Goal: Task Accomplishment & Management: Manage account settings

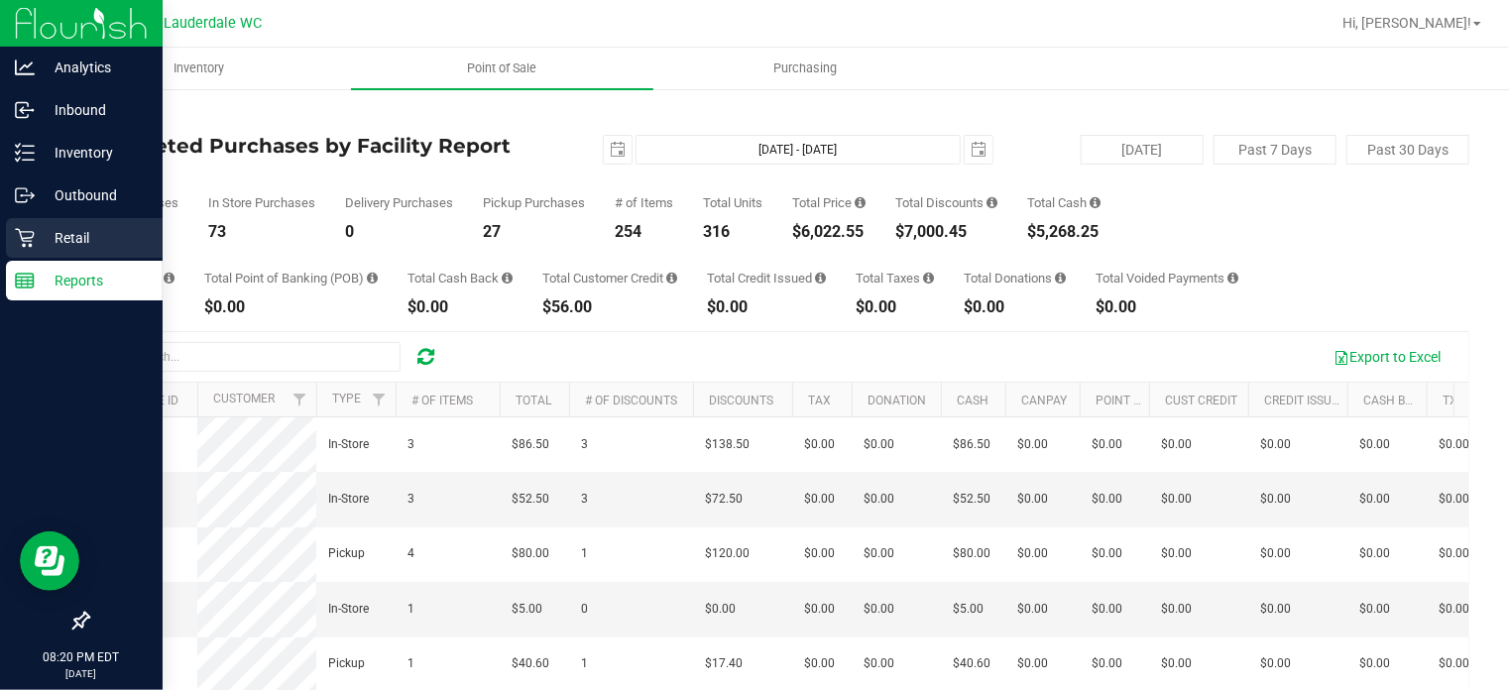
click at [40, 256] on div "Retail" at bounding box center [84, 238] width 157 height 40
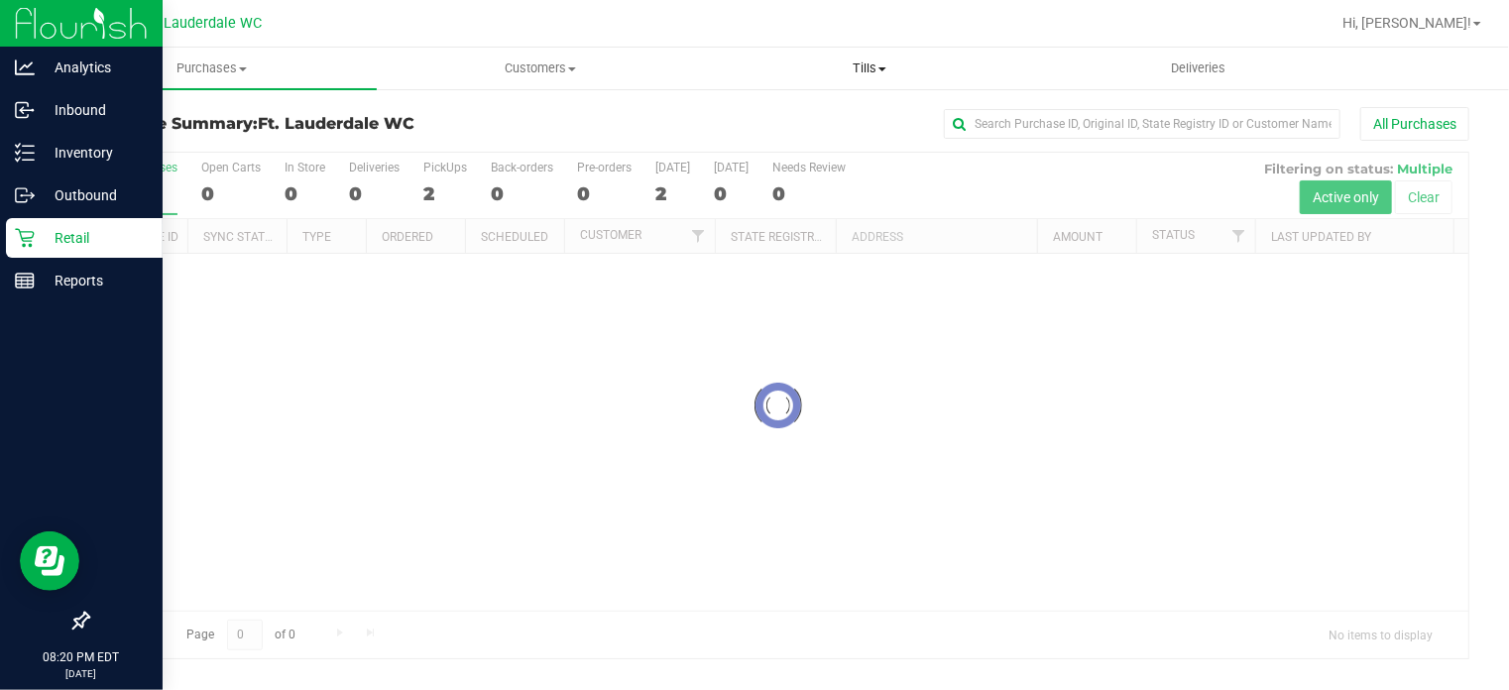
click at [895, 74] on span "Tills" at bounding box center [869, 68] width 327 height 18
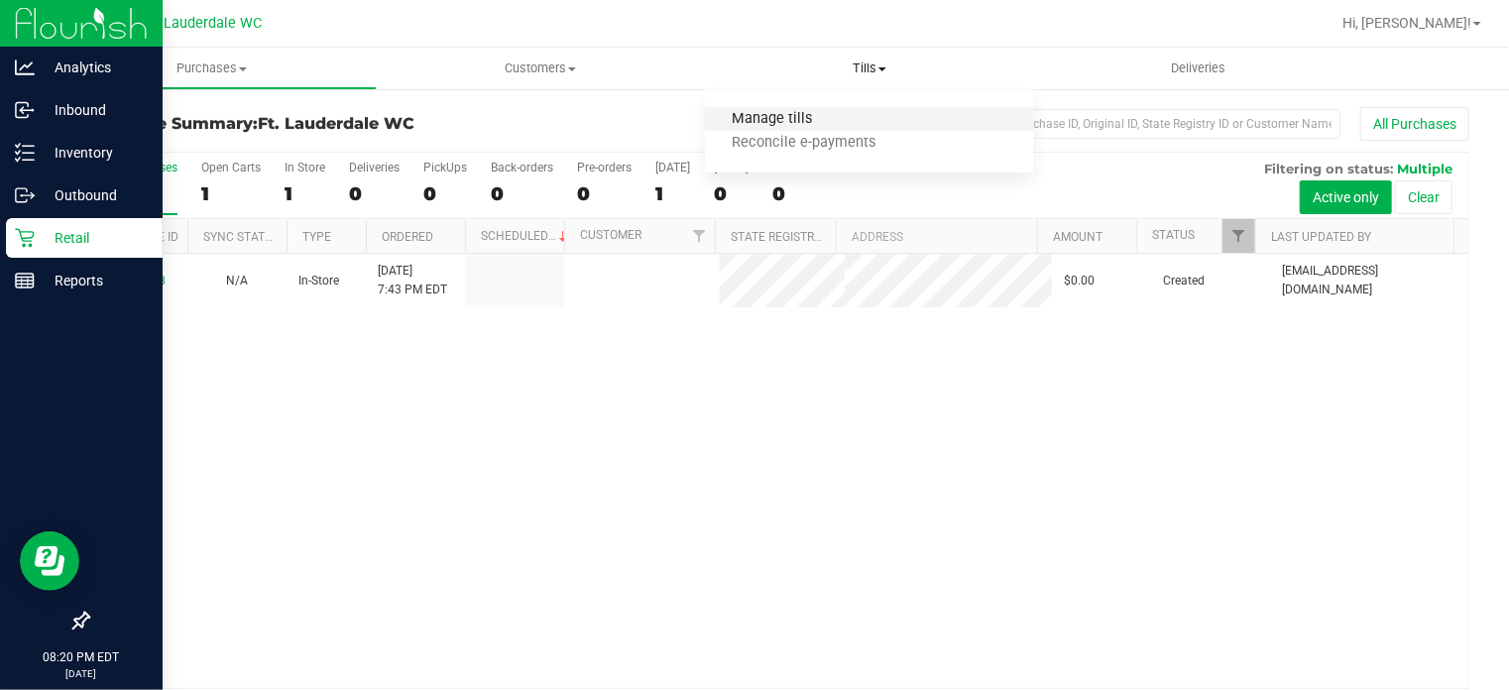
click at [829, 113] on span "Manage tills" at bounding box center [772, 119] width 134 height 17
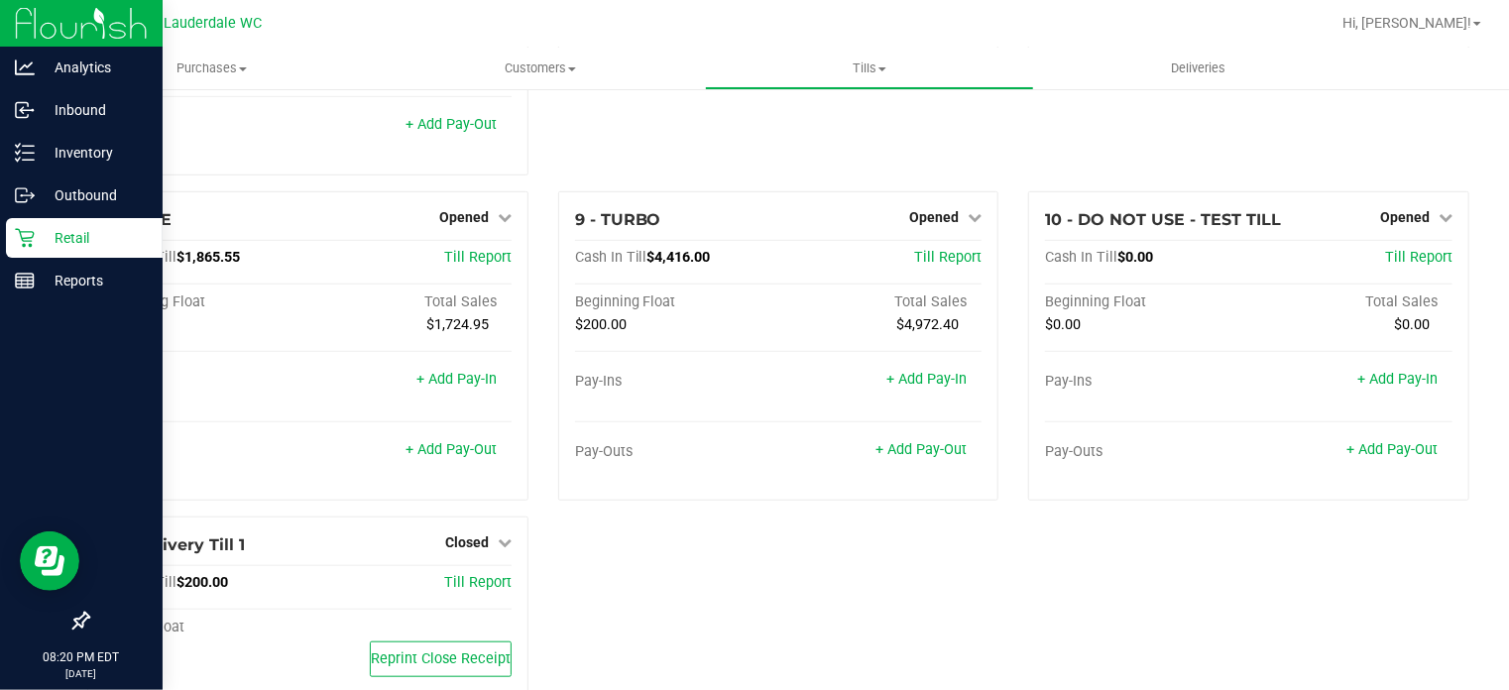
scroll to position [626, 0]
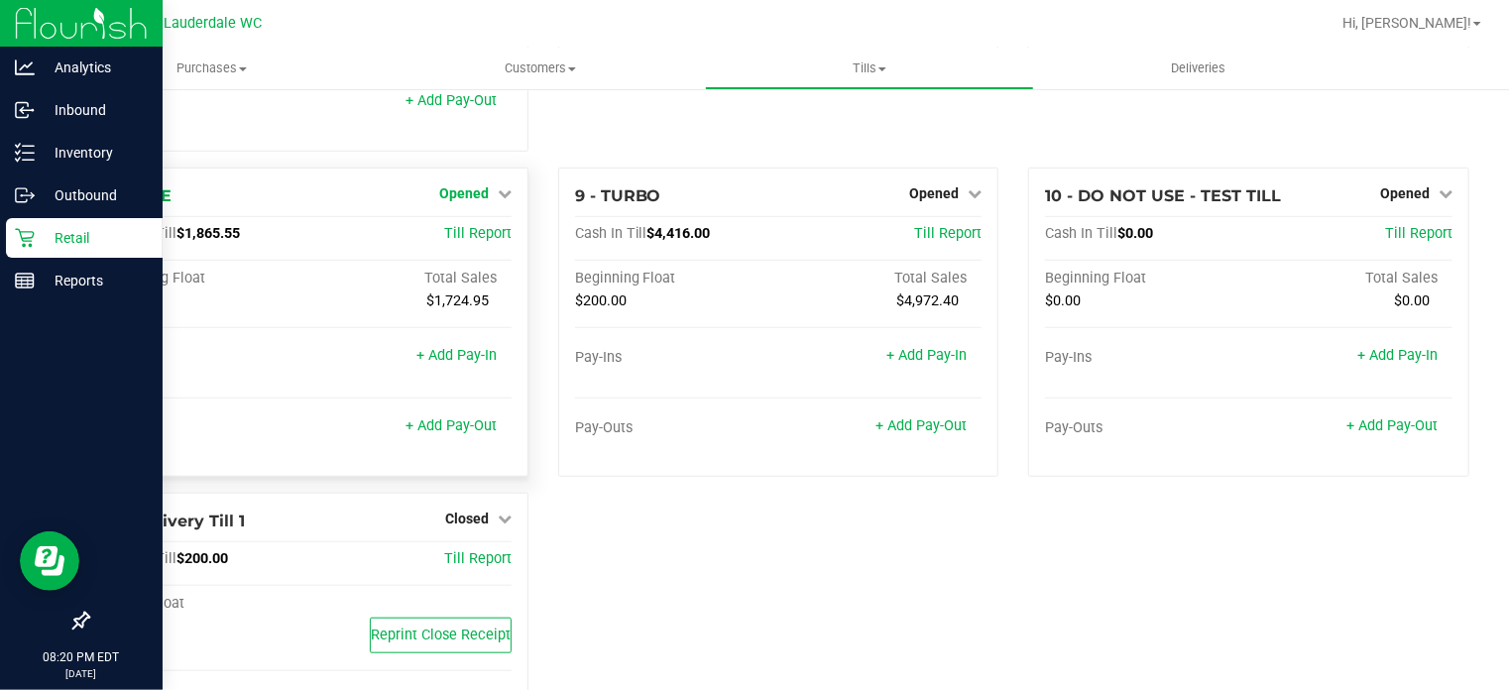
click at [471, 197] on span "Opened" at bounding box center [464, 193] width 50 height 16
click at [476, 225] on div "Close Till" at bounding box center [466, 234] width 147 height 25
click at [464, 212] on div "Close Till" at bounding box center [466, 235] width 149 height 54
click at [467, 230] on link "Close Till" at bounding box center [466, 234] width 54 height 16
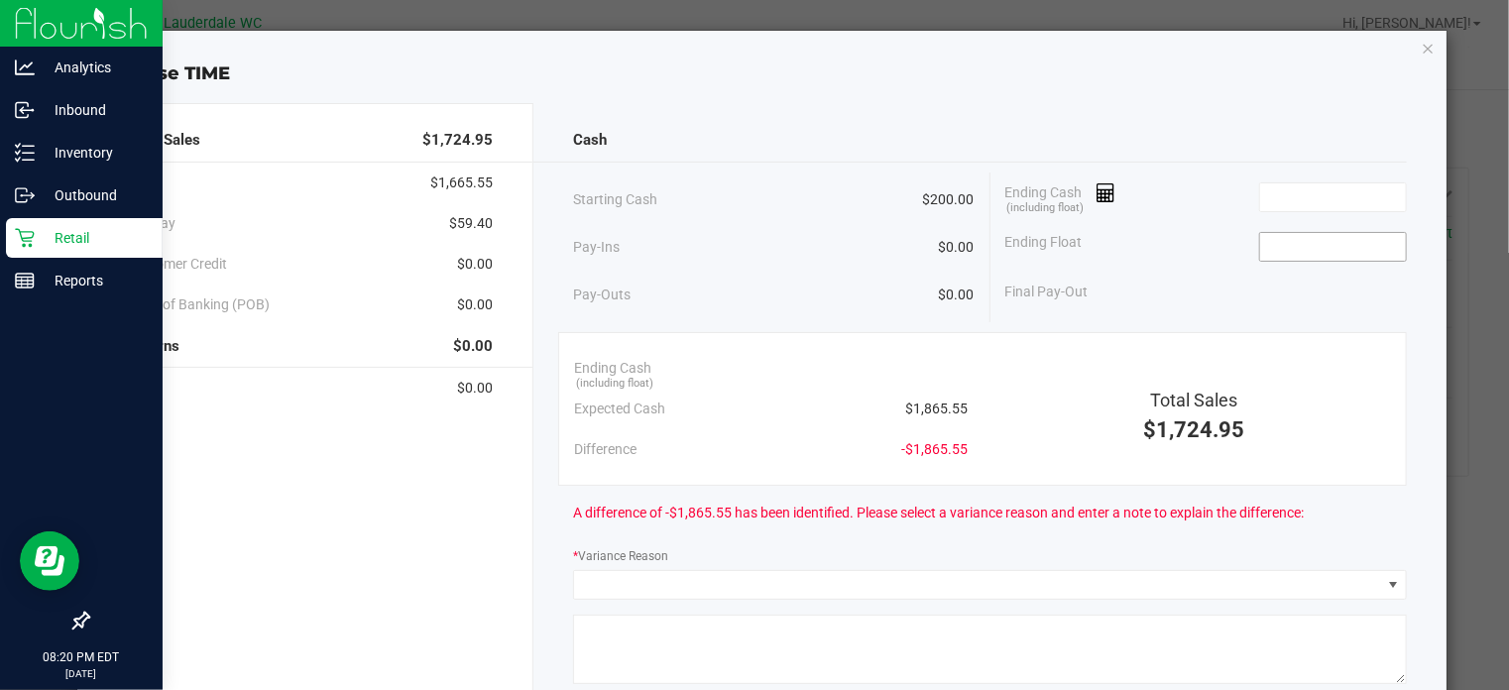
click at [1327, 253] on input at bounding box center [1333, 247] width 146 height 28
type input "$200.00"
click at [1295, 202] on input at bounding box center [1333, 197] width 146 height 28
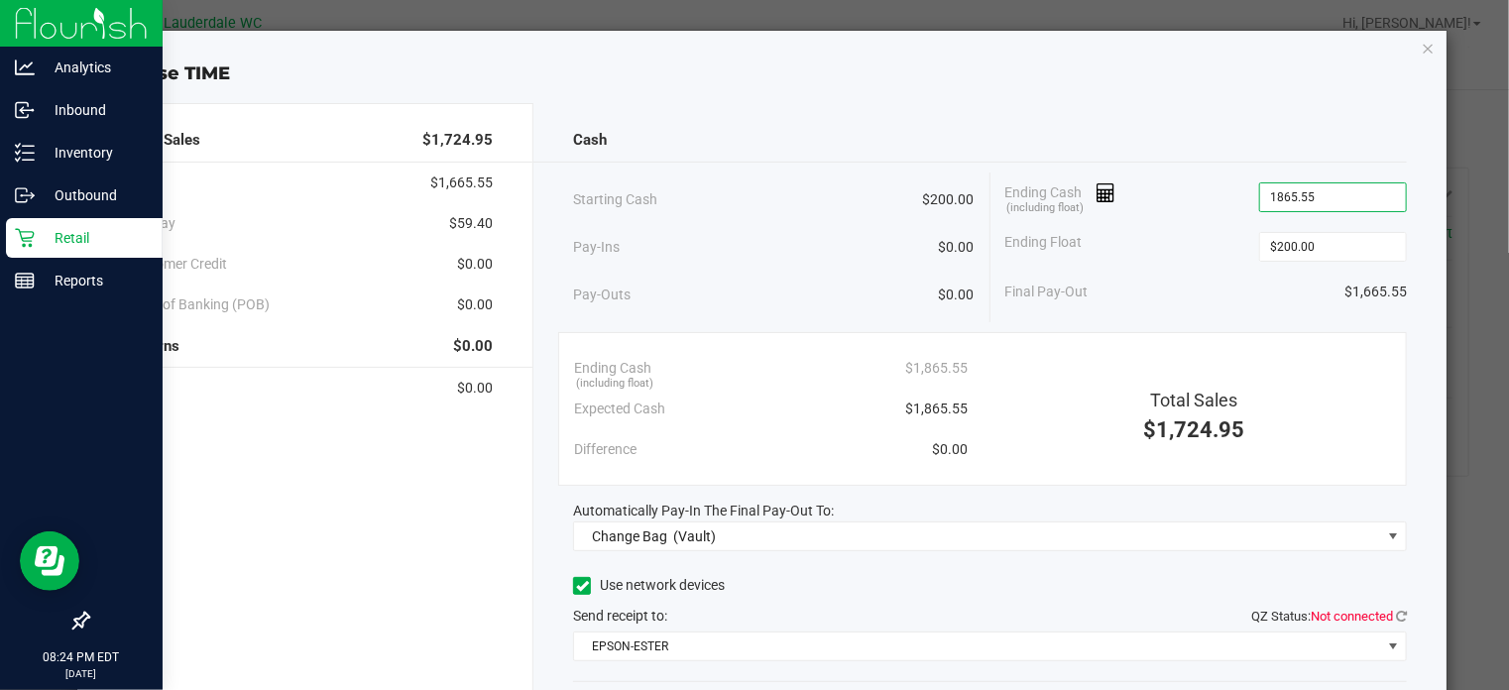
type input "$1,865.55"
click at [1194, 233] on div "Ending Float $200.00" at bounding box center [1205, 247] width 401 height 50
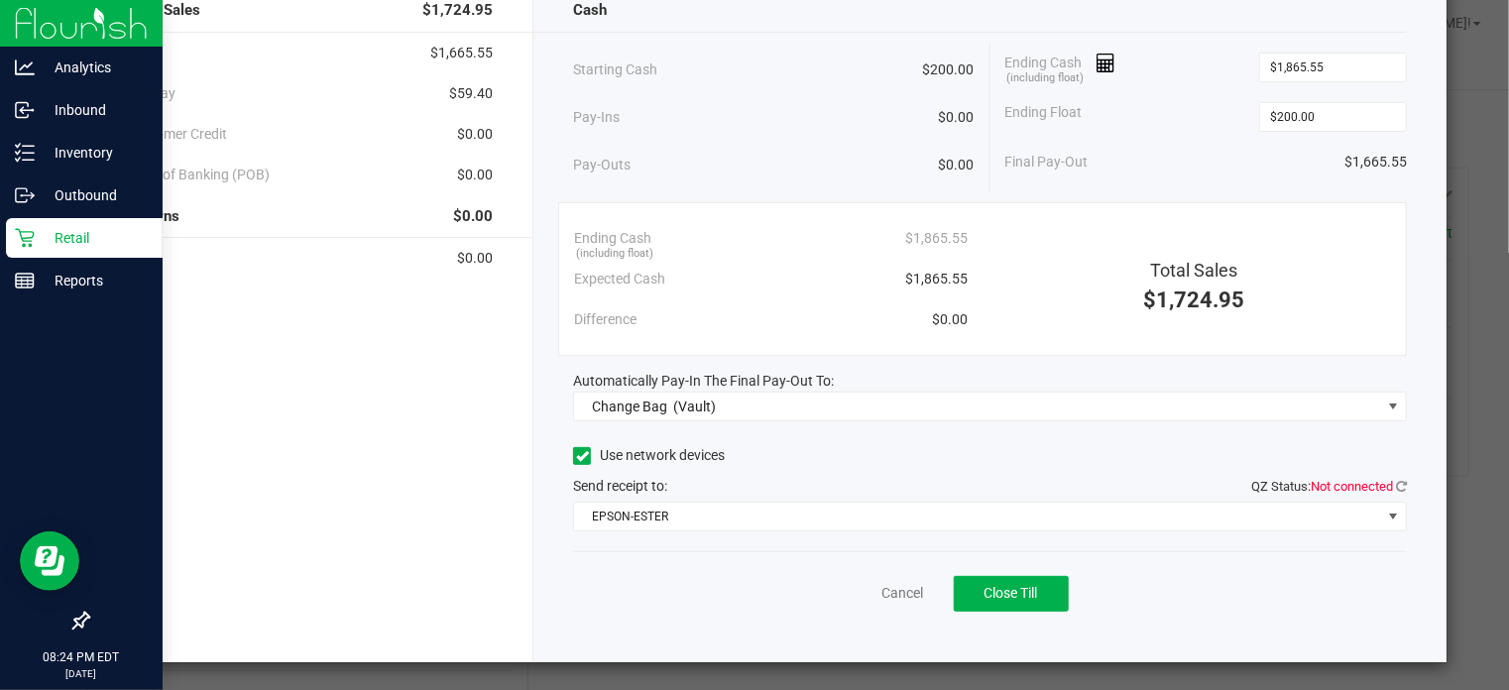
scroll to position [129, 0]
click at [1396, 483] on icon at bounding box center [1401, 487] width 11 height 13
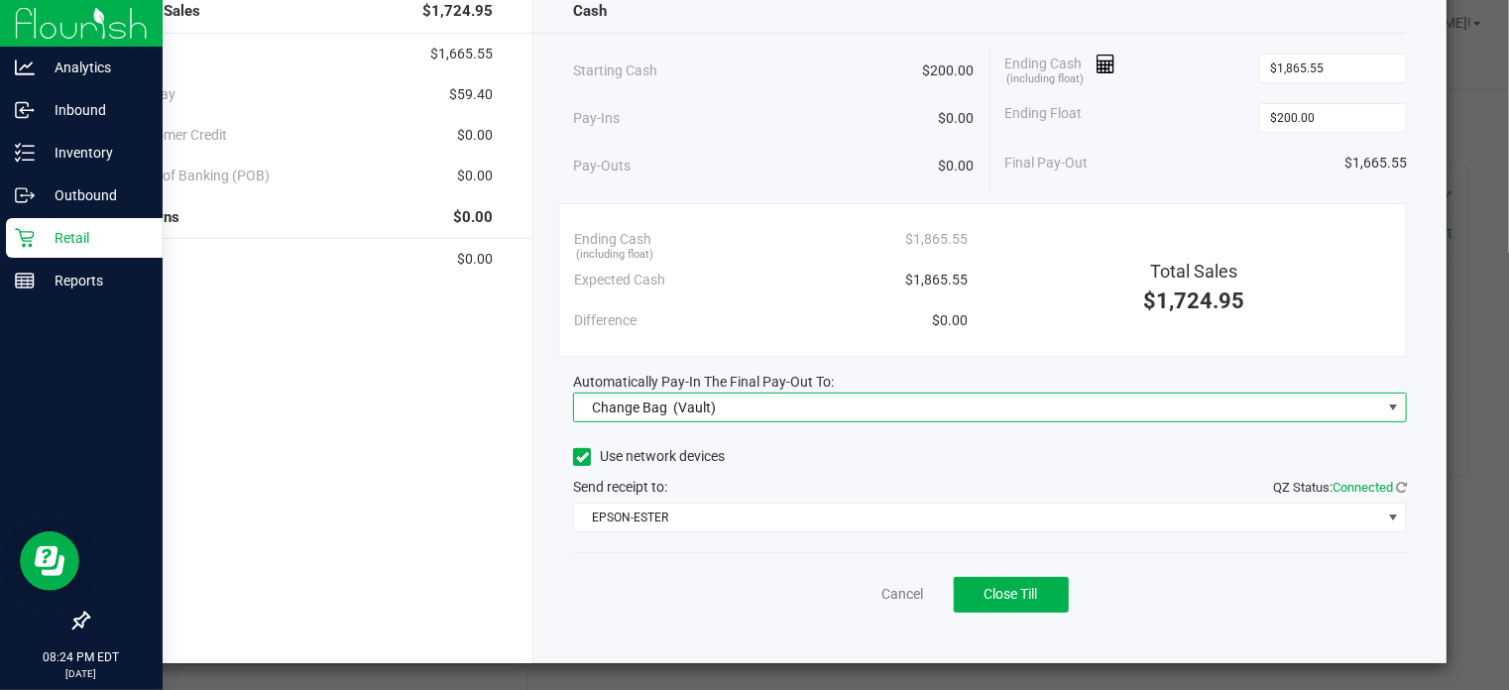
click at [1018, 409] on span "Change Bag (Vault)" at bounding box center [977, 408] width 807 height 28
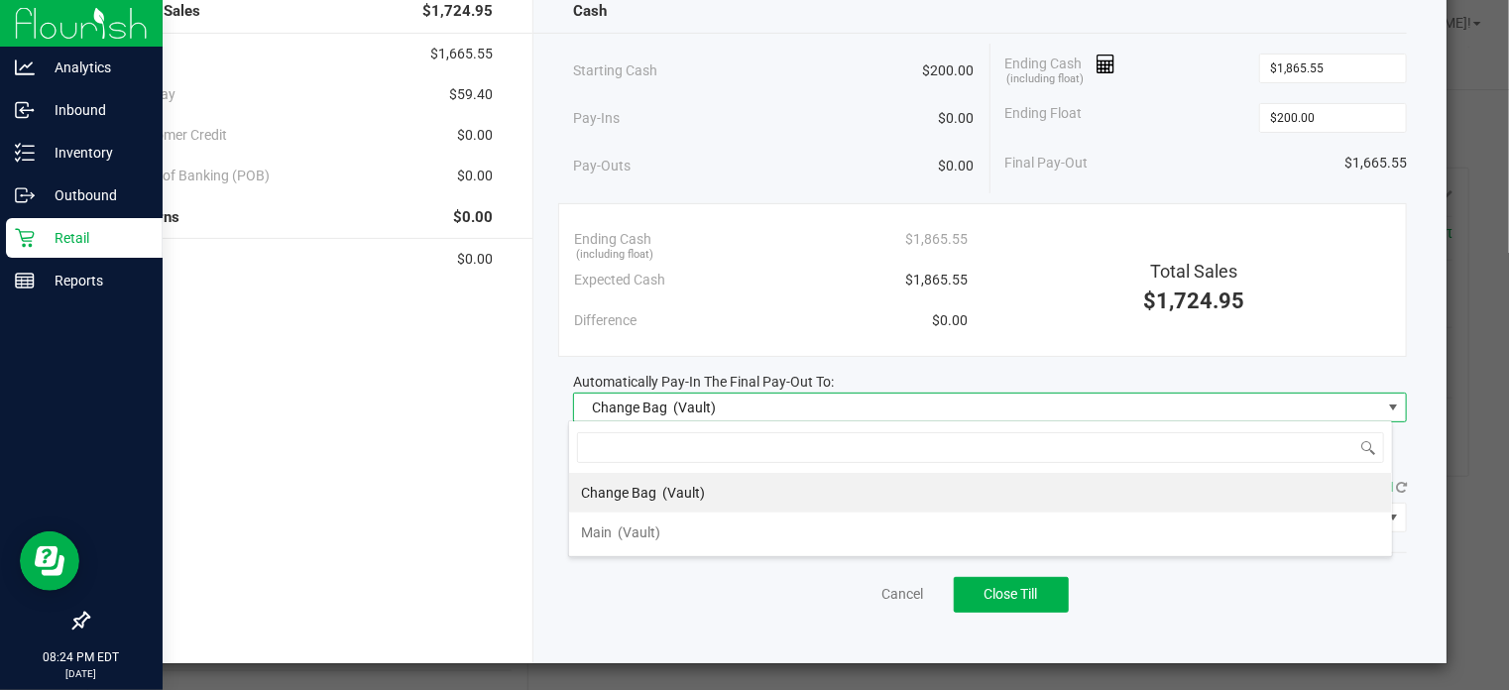
scroll to position [29, 825]
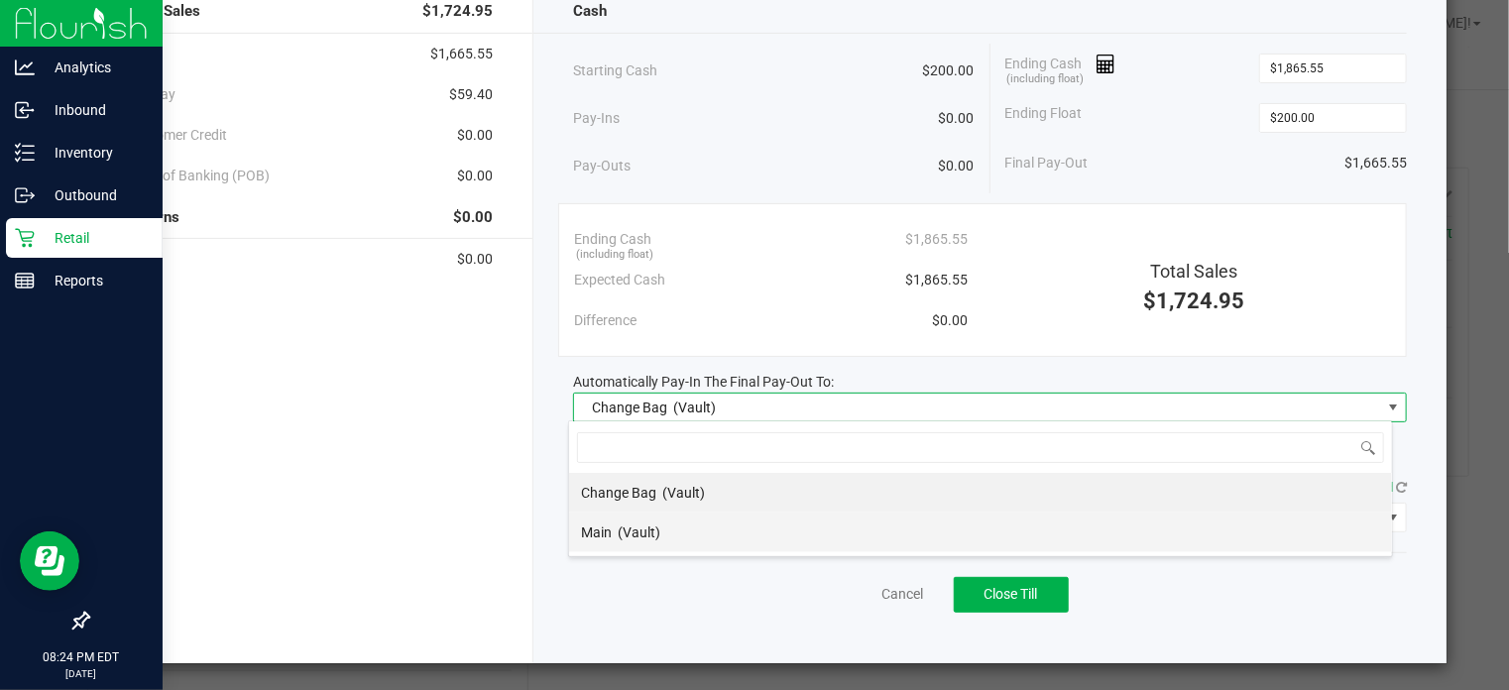
click at [736, 530] on li "Main (Vault)" at bounding box center [980, 532] width 823 height 40
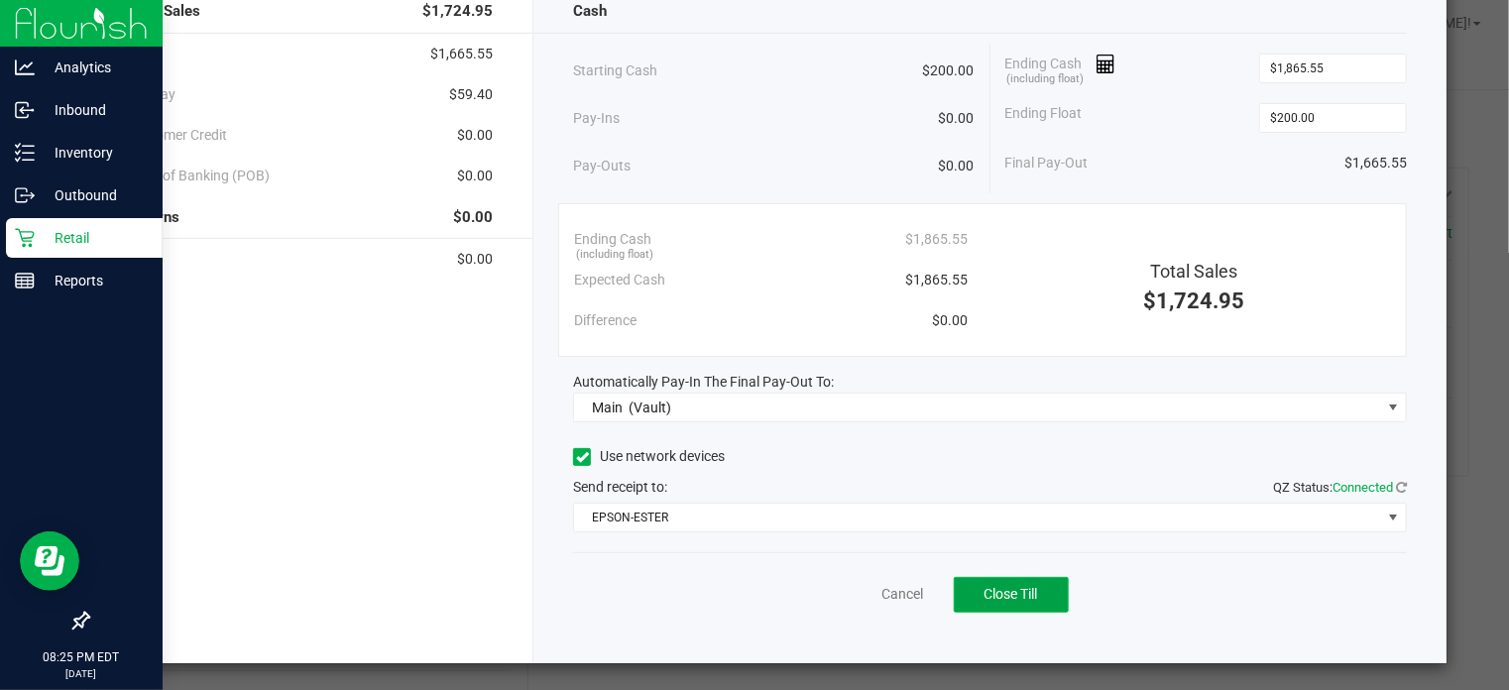
click at [1011, 586] on span "Close Till" at bounding box center [1011, 594] width 54 height 16
click at [847, 594] on link "Dismiss" at bounding box center [859, 594] width 48 height 21
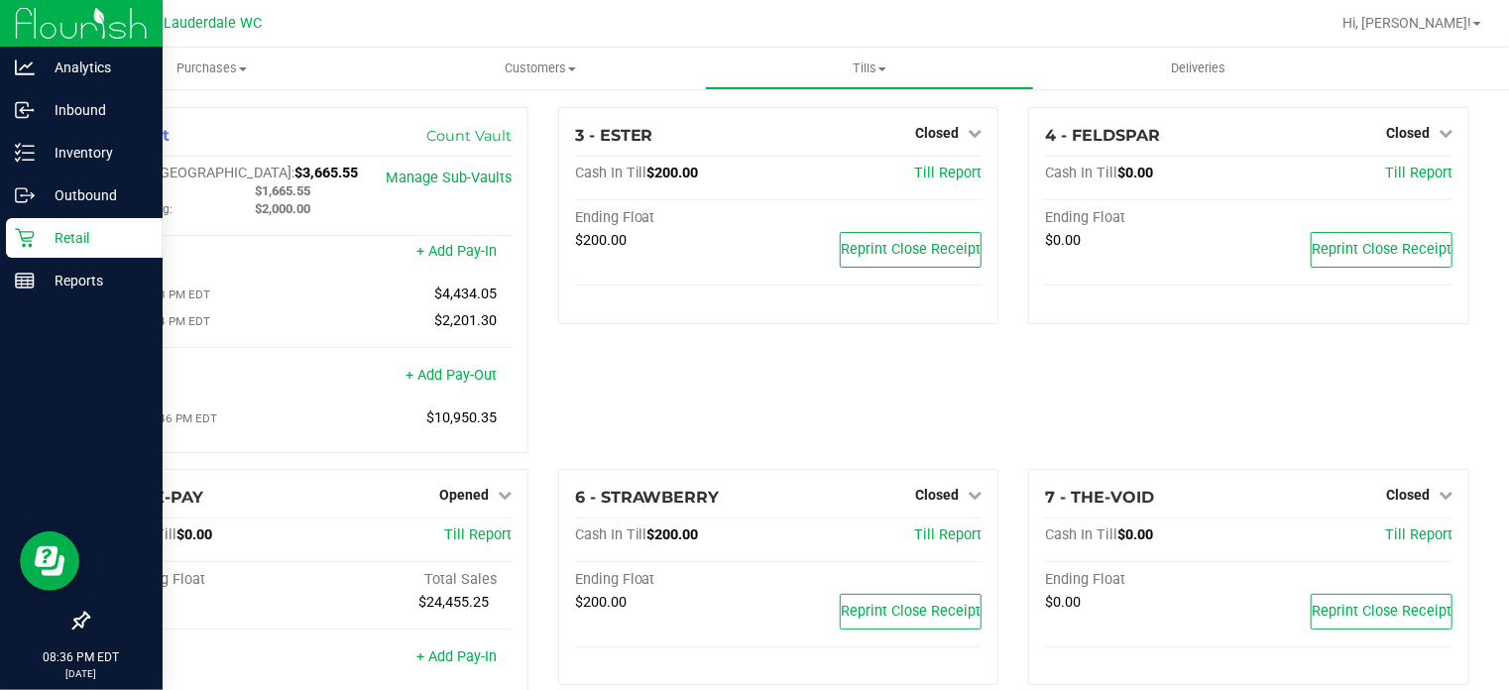
scroll to position [202, 0]
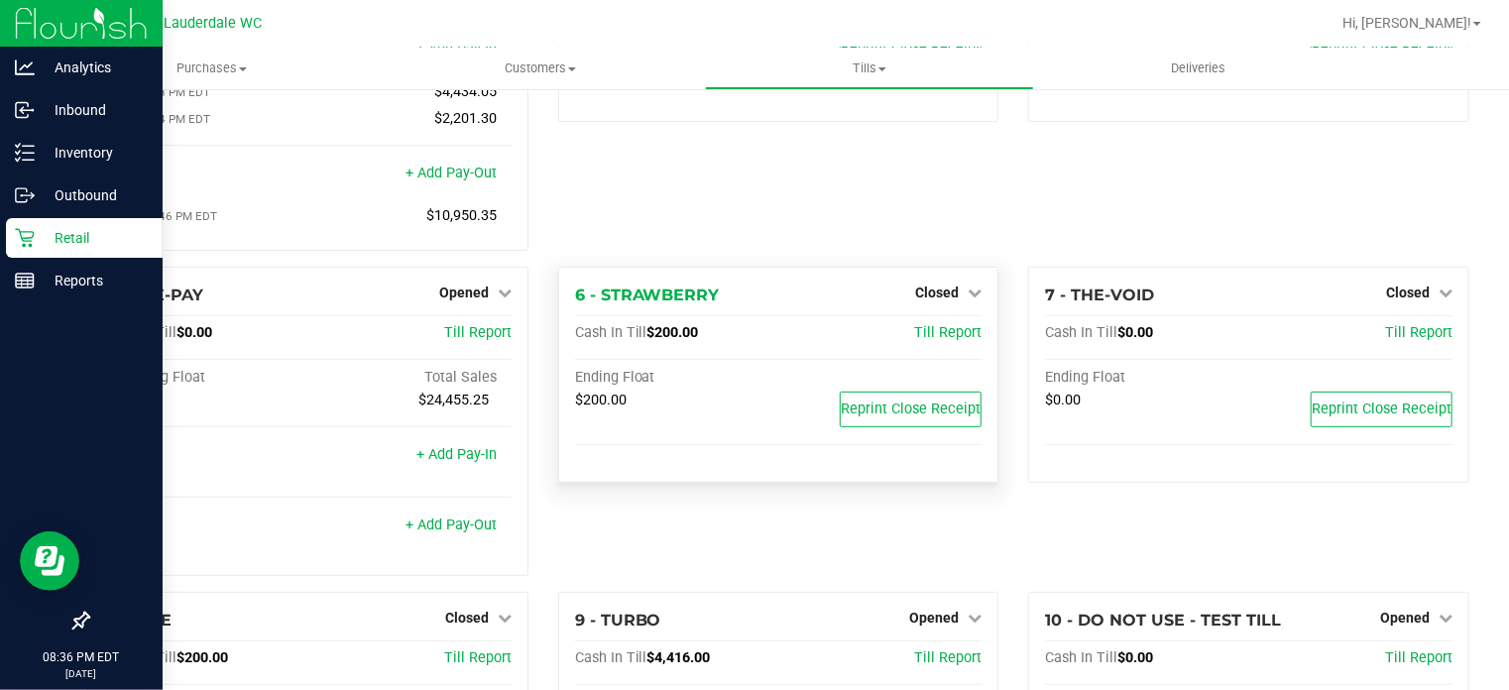
click at [940, 284] on div "Closed" at bounding box center [948, 293] width 66 height 24
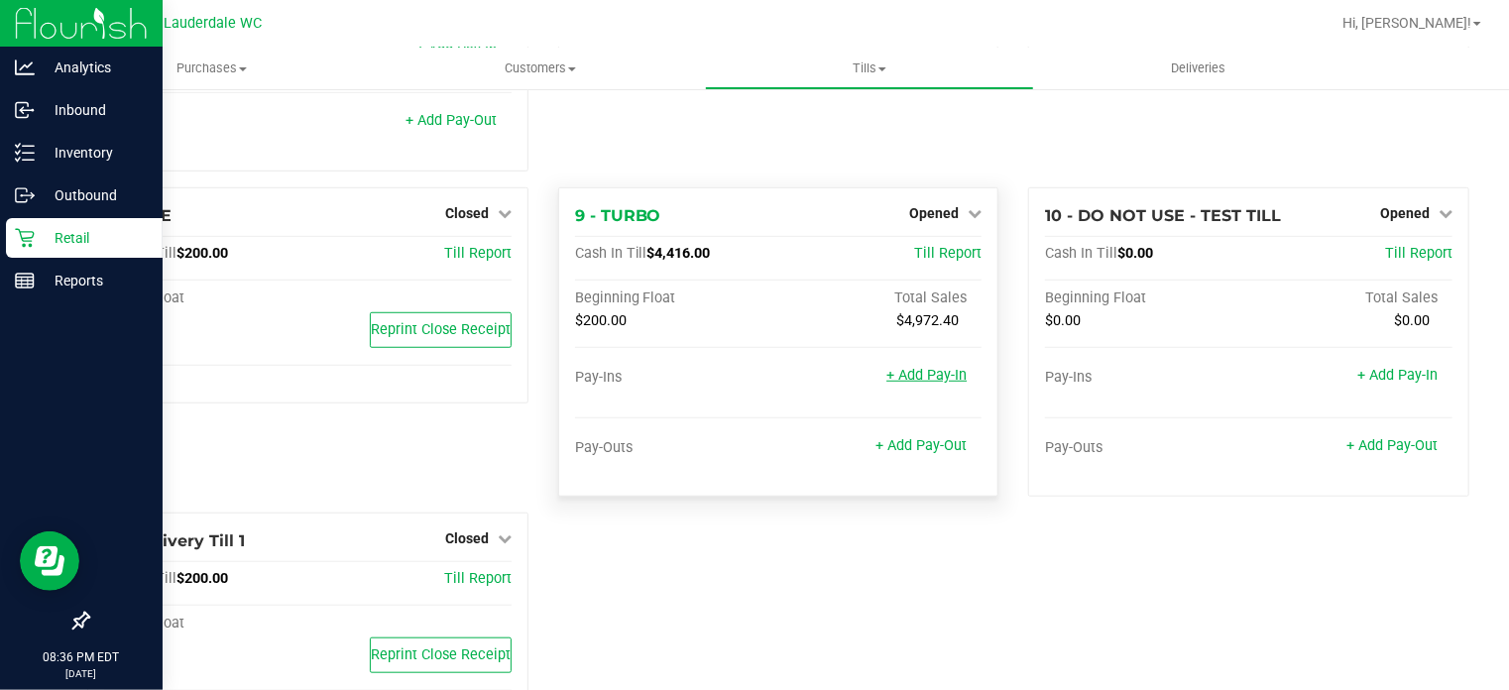
scroll to position [626, 0]
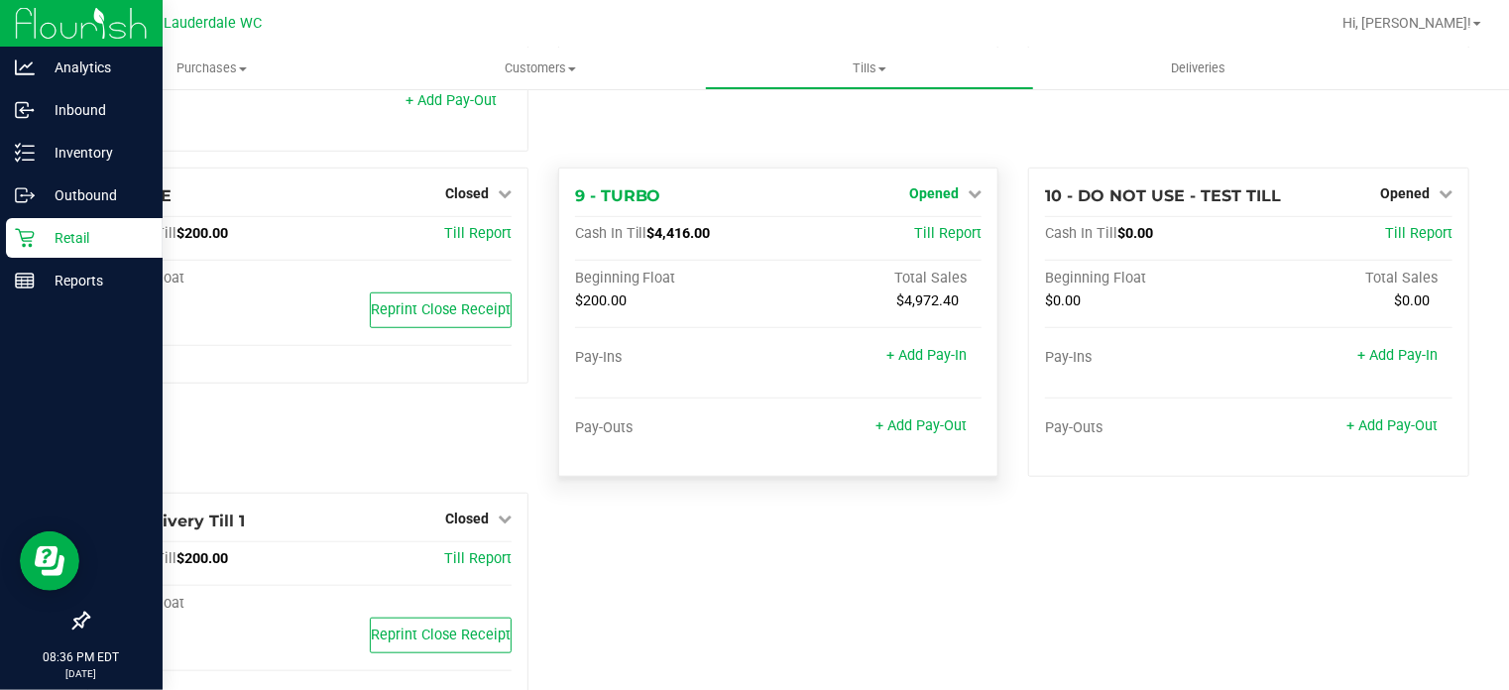
click at [931, 194] on span "Opened" at bounding box center [934, 193] width 50 height 16
click at [932, 240] on link "Close Till" at bounding box center [937, 234] width 54 height 16
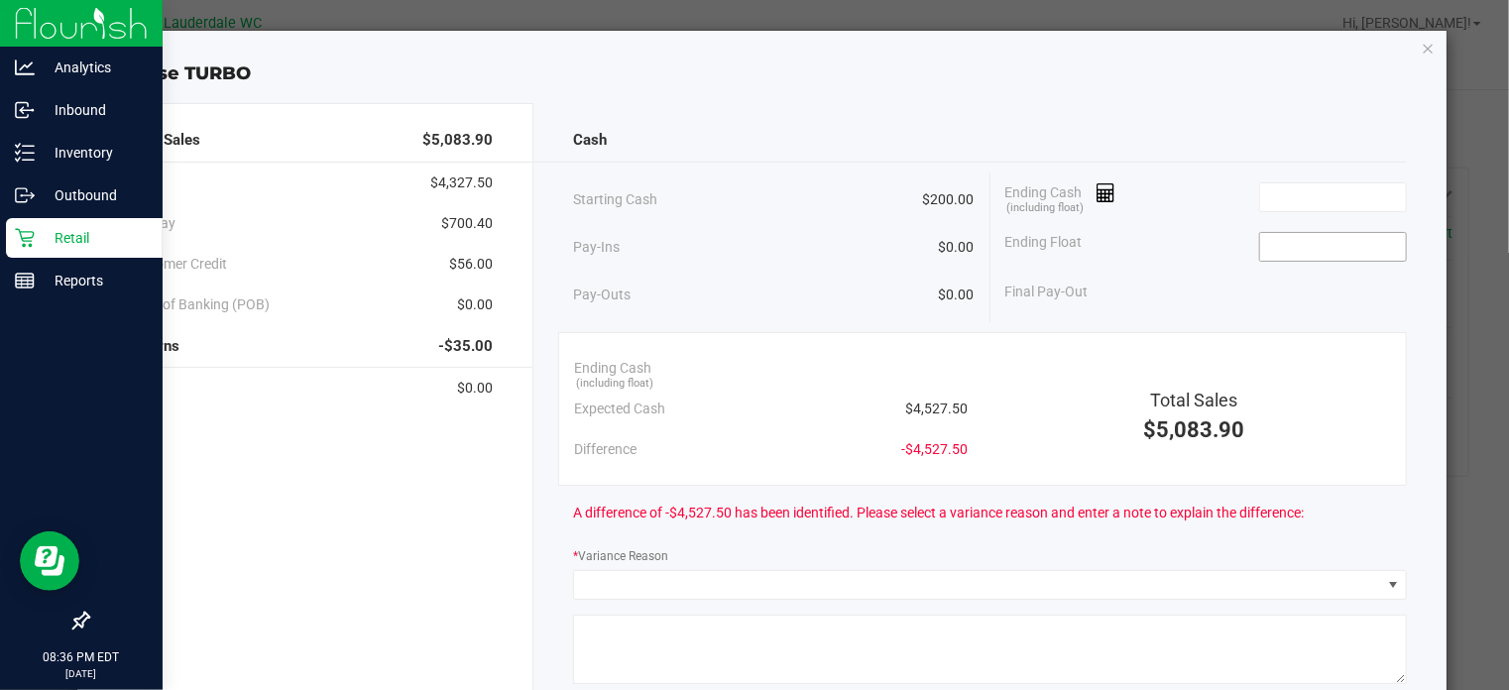
click at [1315, 248] on input at bounding box center [1333, 247] width 146 height 28
type input "$200.00"
click at [1289, 196] on input at bounding box center [1333, 197] width 146 height 28
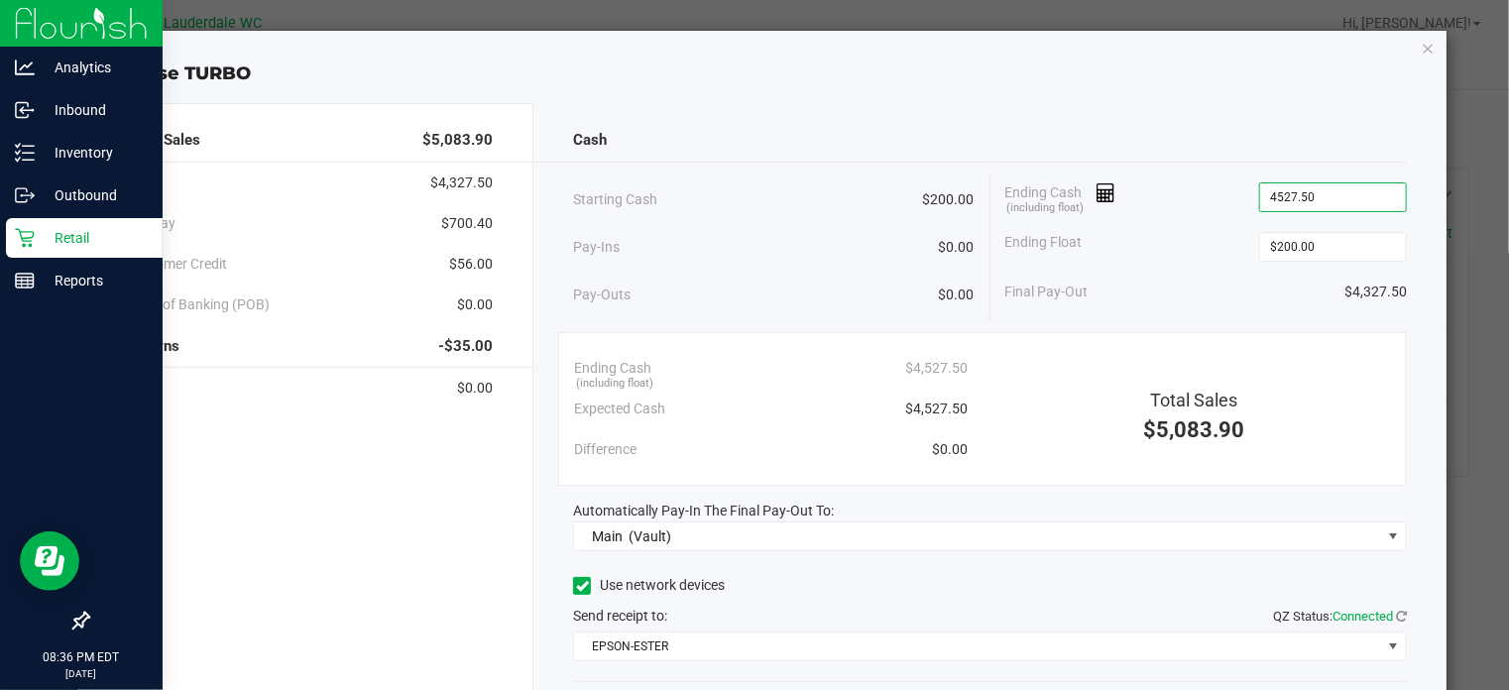
type input "$4,527.50"
click at [1192, 232] on div "Ending Float $200.00" at bounding box center [1205, 247] width 401 height 50
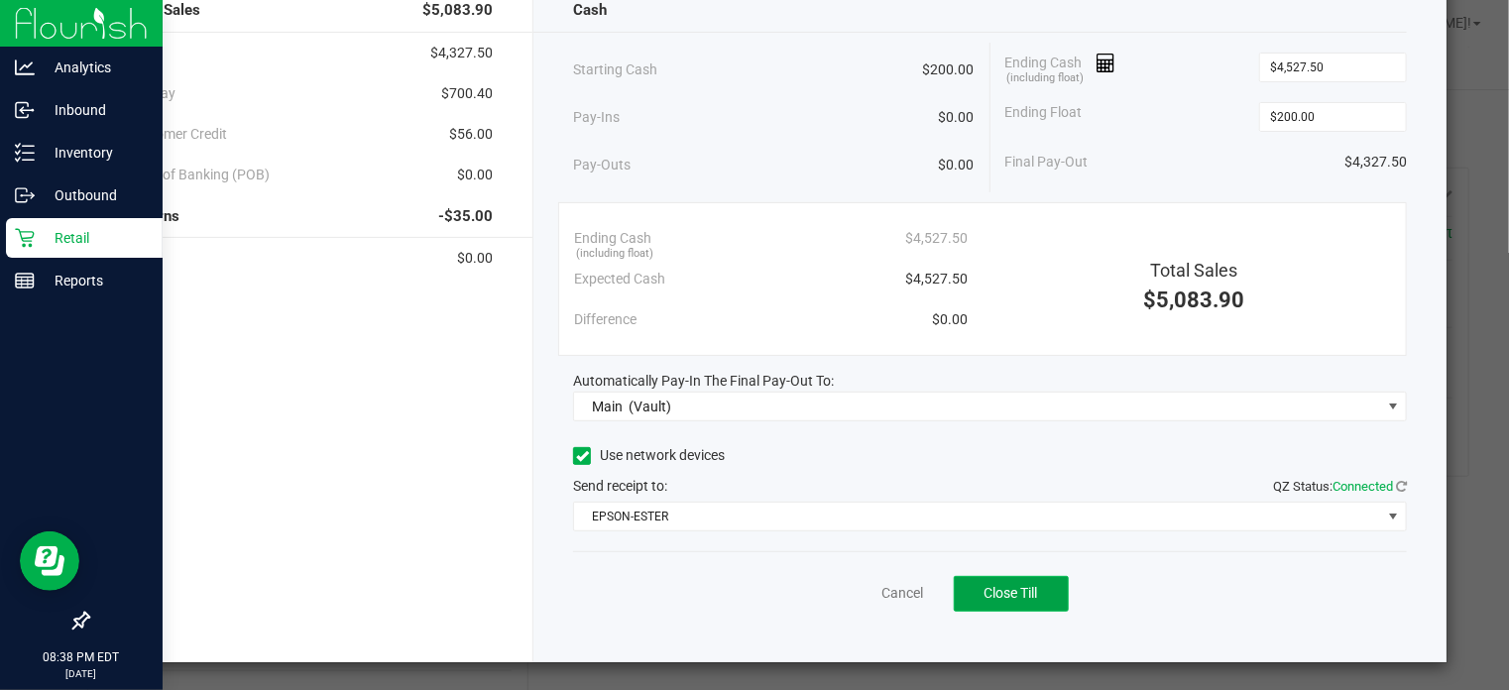
click at [1007, 585] on span "Close Till" at bounding box center [1011, 593] width 54 height 16
click at [856, 602] on div "Dismiss Reprint Closing Receipt" at bounding box center [990, 589] width 834 height 76
click at [859, 587] on link "Dismiss" at bounding box center [859, 593] width 48 height 21
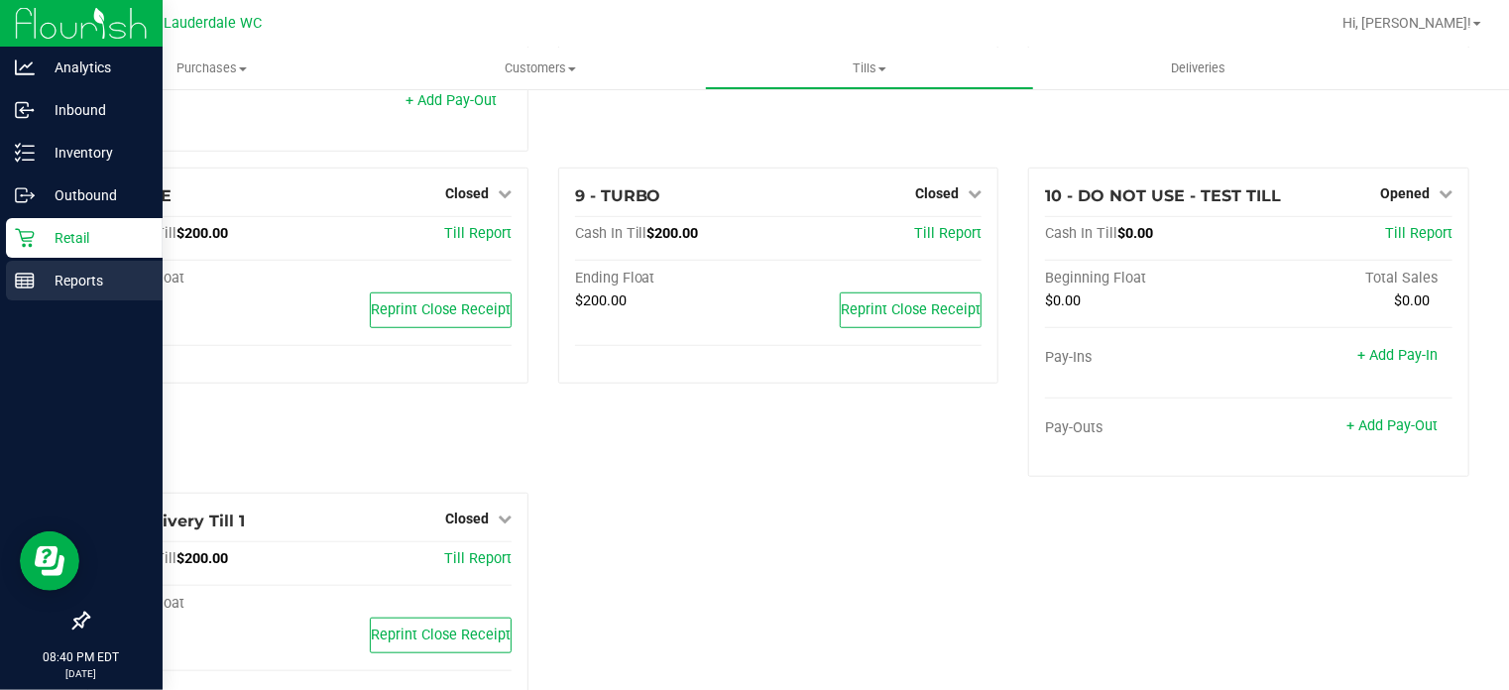
click at [28, 281] on line at bounding box center [25, 281] width 18 height 0
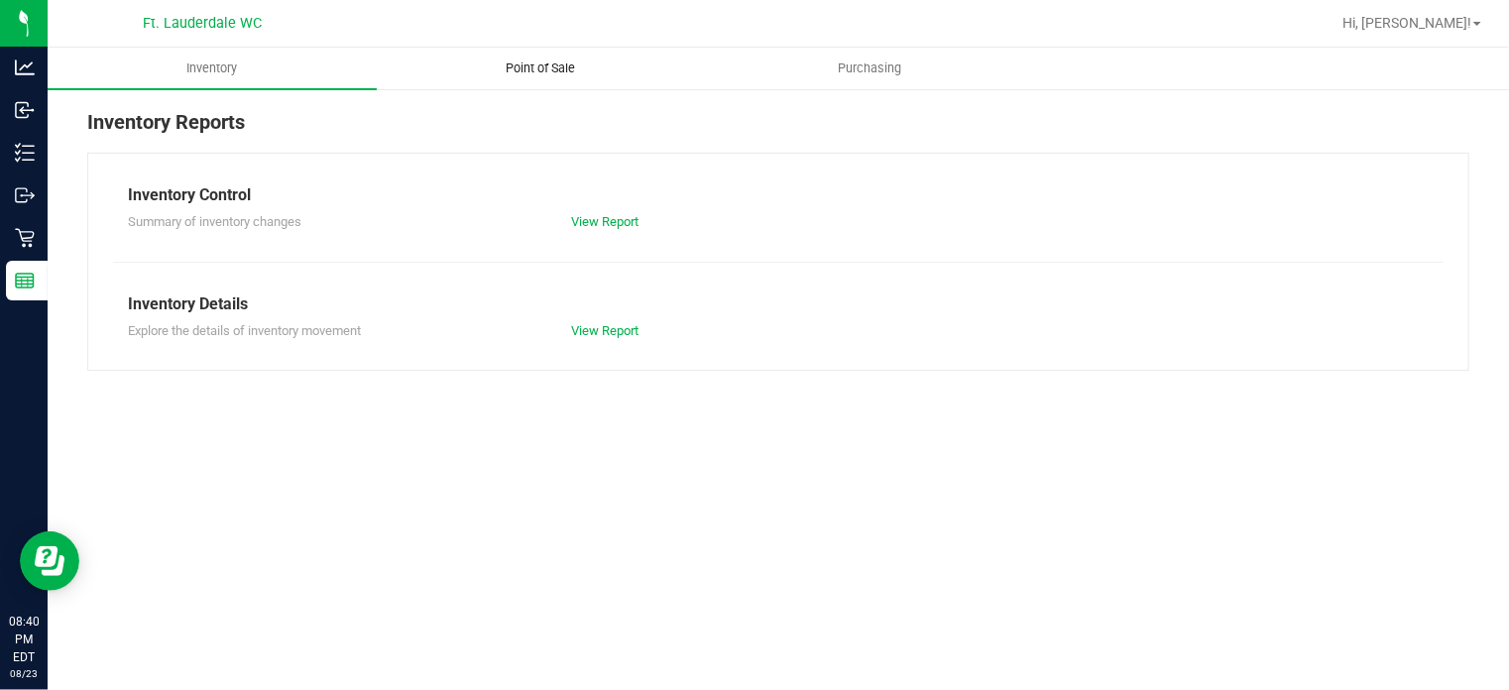
click at [586, 70] on span "Point of Sale" at bounding box center [540, 68] width 123 height 18
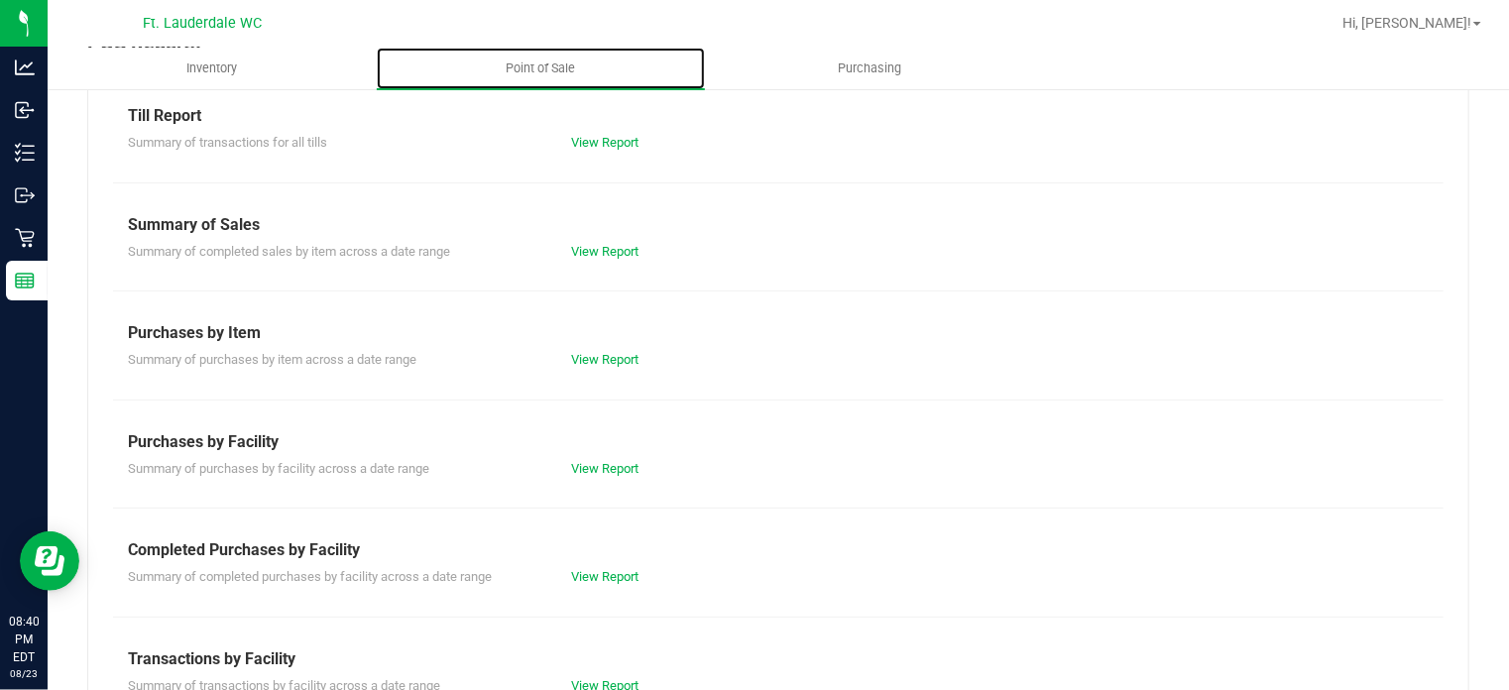
scroll to position [296, 0]
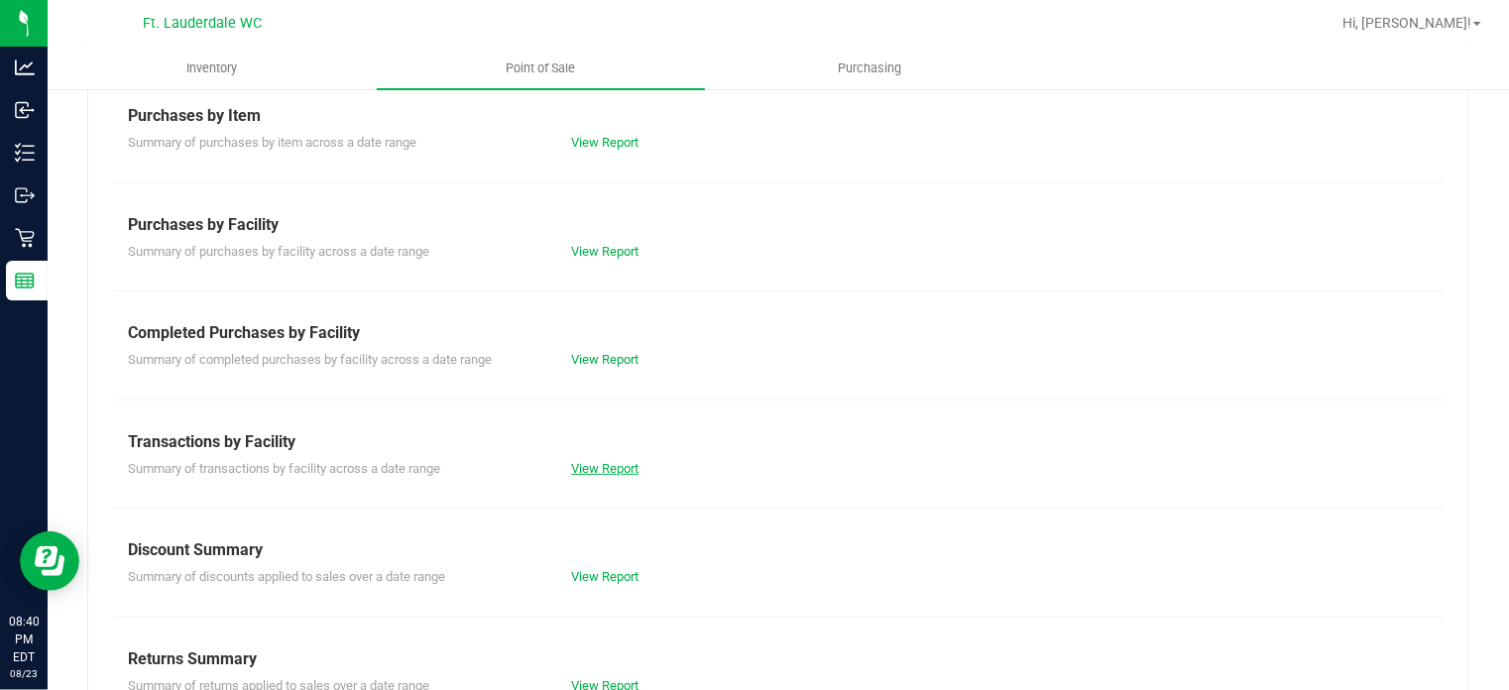
click at [579, 467] on link "View Report" at bounding box center [604, 468] width 67 height 15
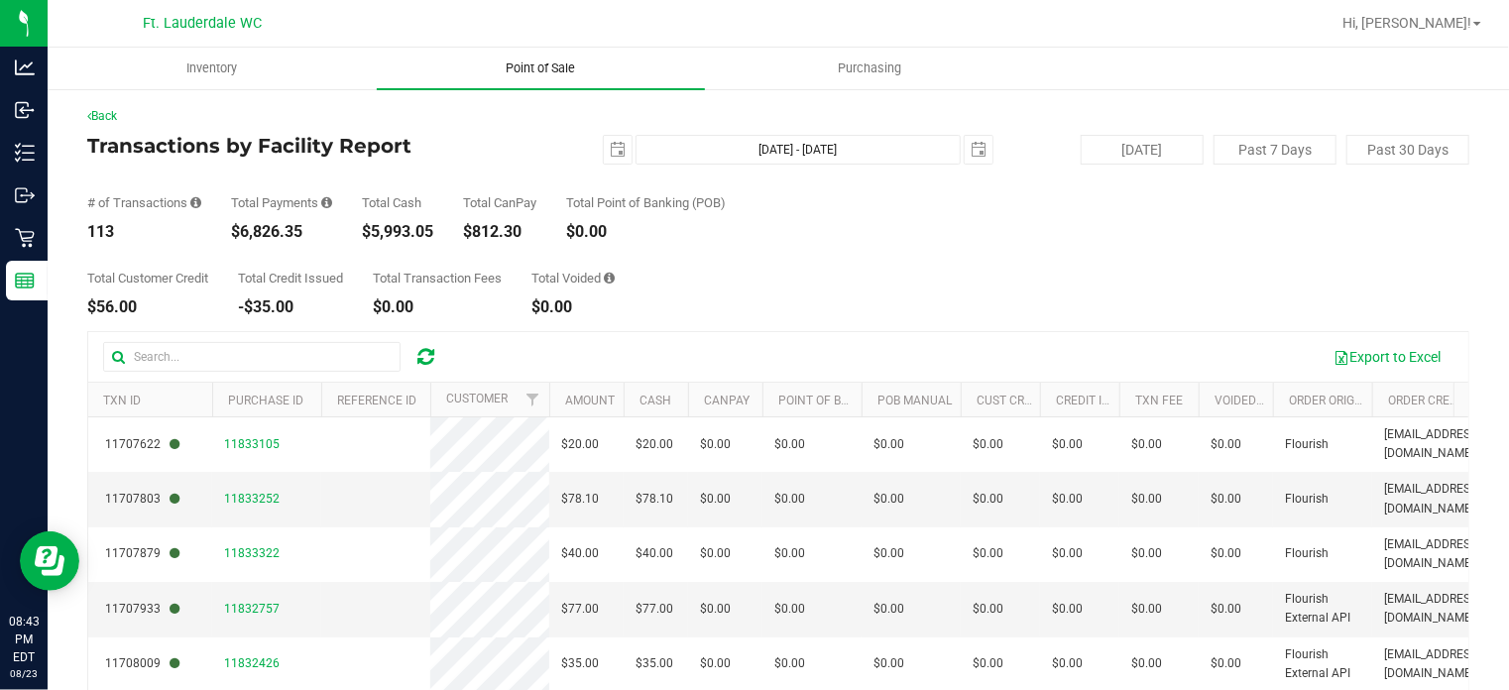
click at [591, 81] on uib-tab-heading "Point of Sale" at bounding box center [541, 69] width 329 height 42
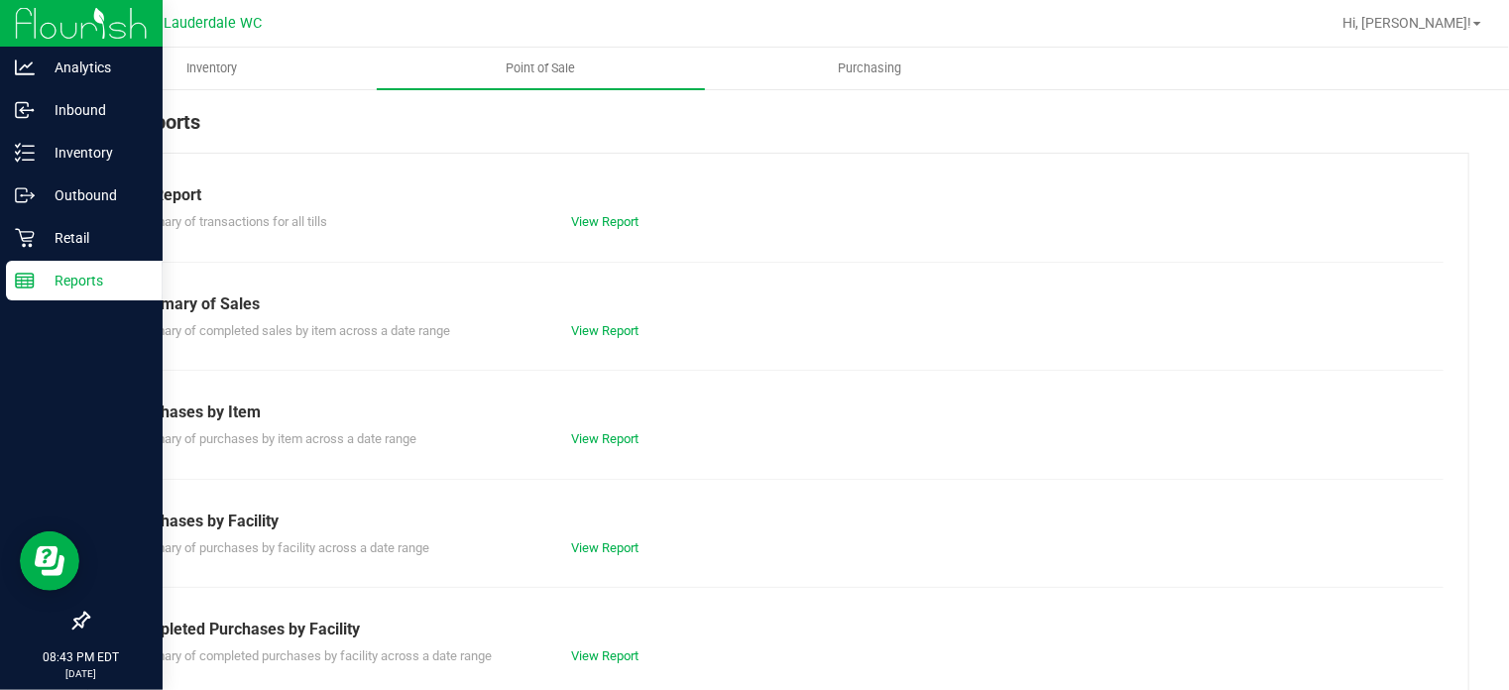
click at [43, 285] on p "Reports" at bounding box center [94, 281] width 119 height 24
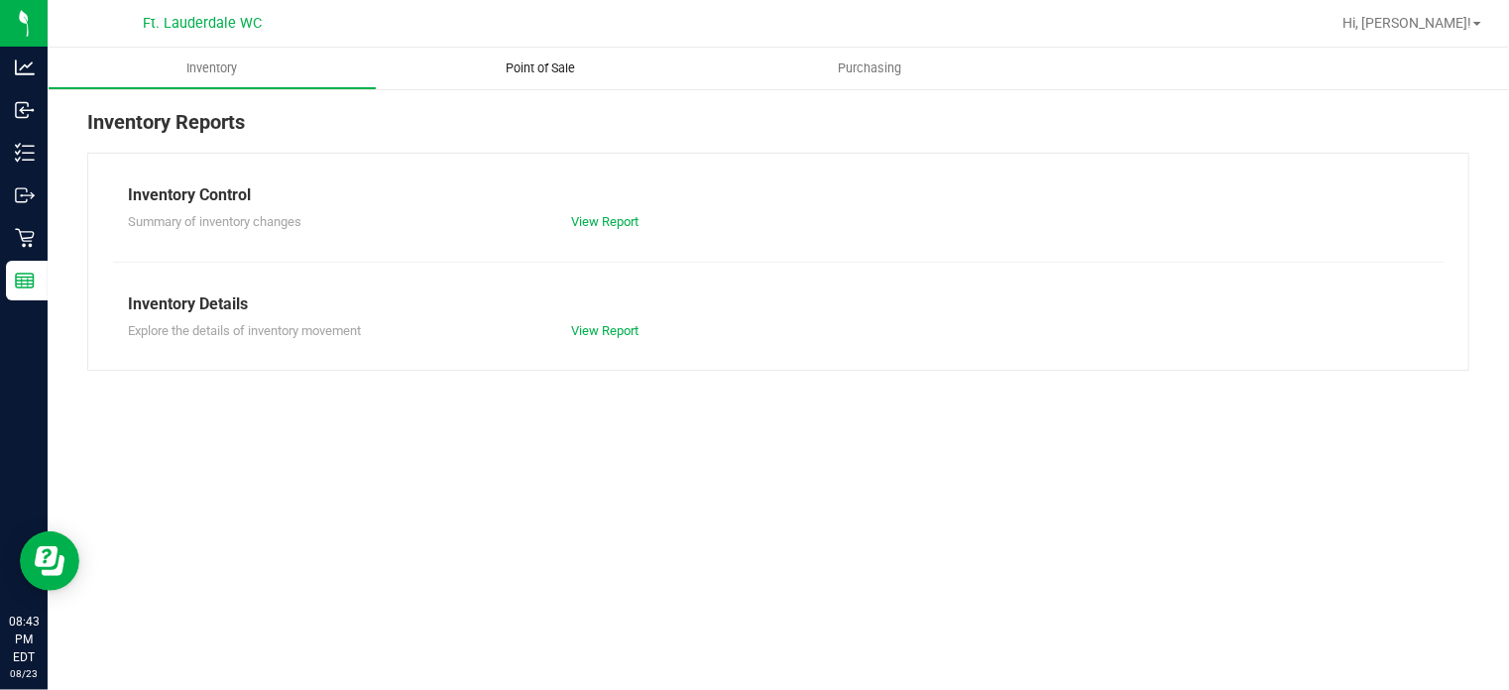
click at [529, 63] on span "Point of Sale" at bounding box center [540, 68] width 123 height 18
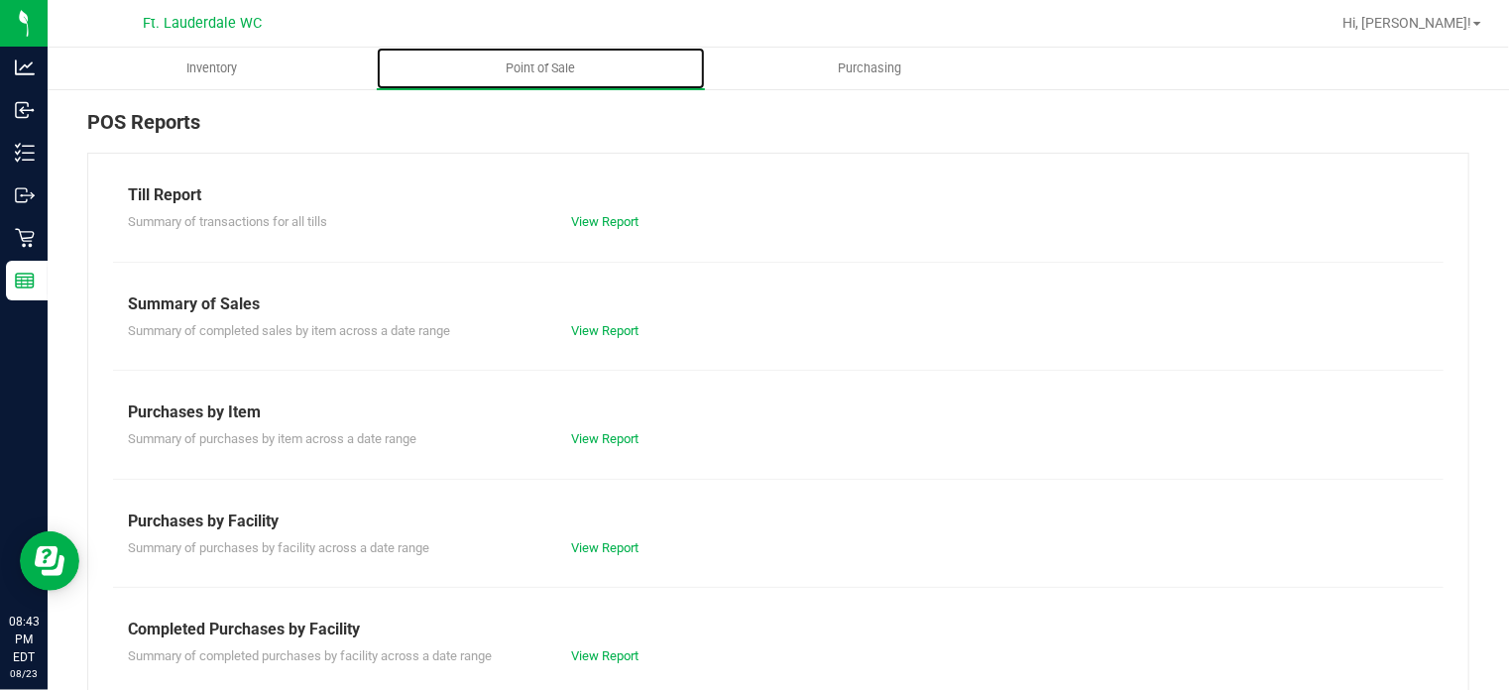
scroll to position [350, 0]
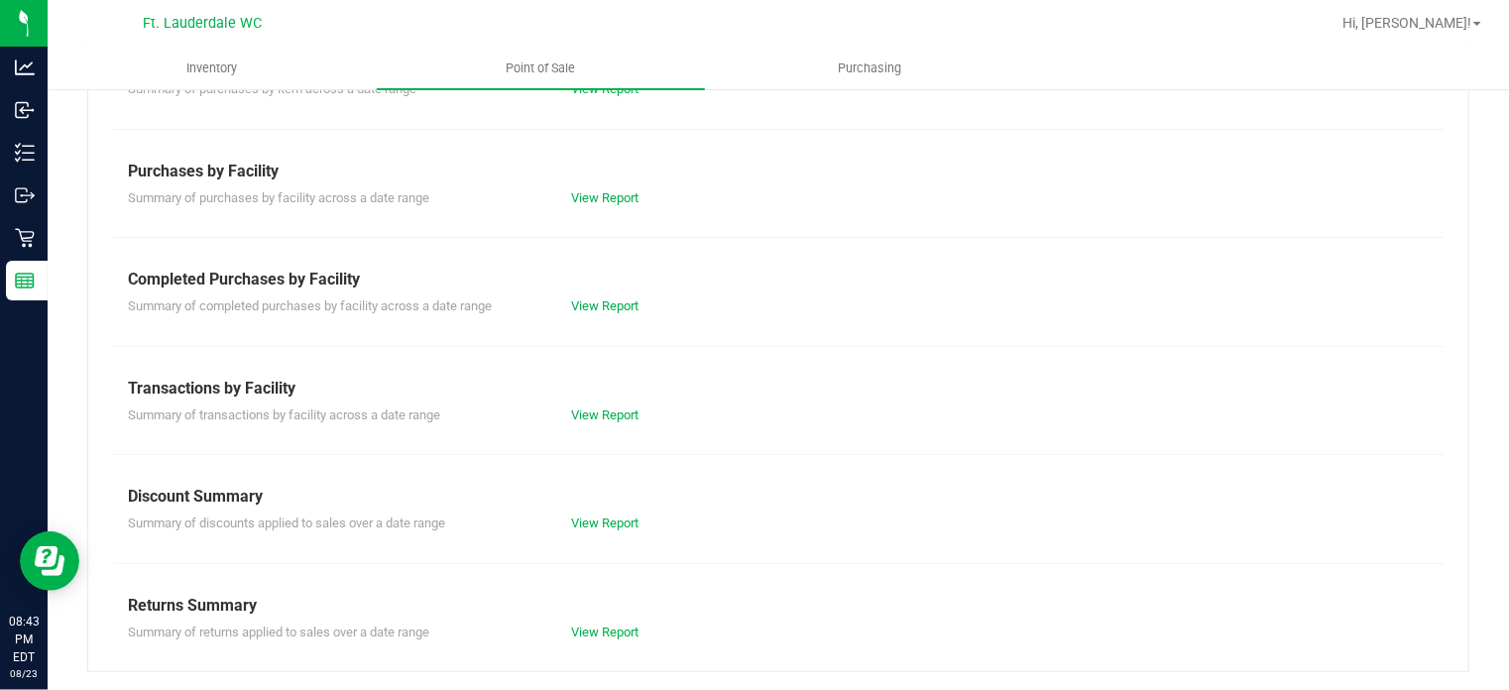
click at [610, 312] on div "View Report" at bounding box center [667, 306] width 222 height 20
click at [607, 308] on link "View Report" at bounding box center [604, 305] width 67 height 15
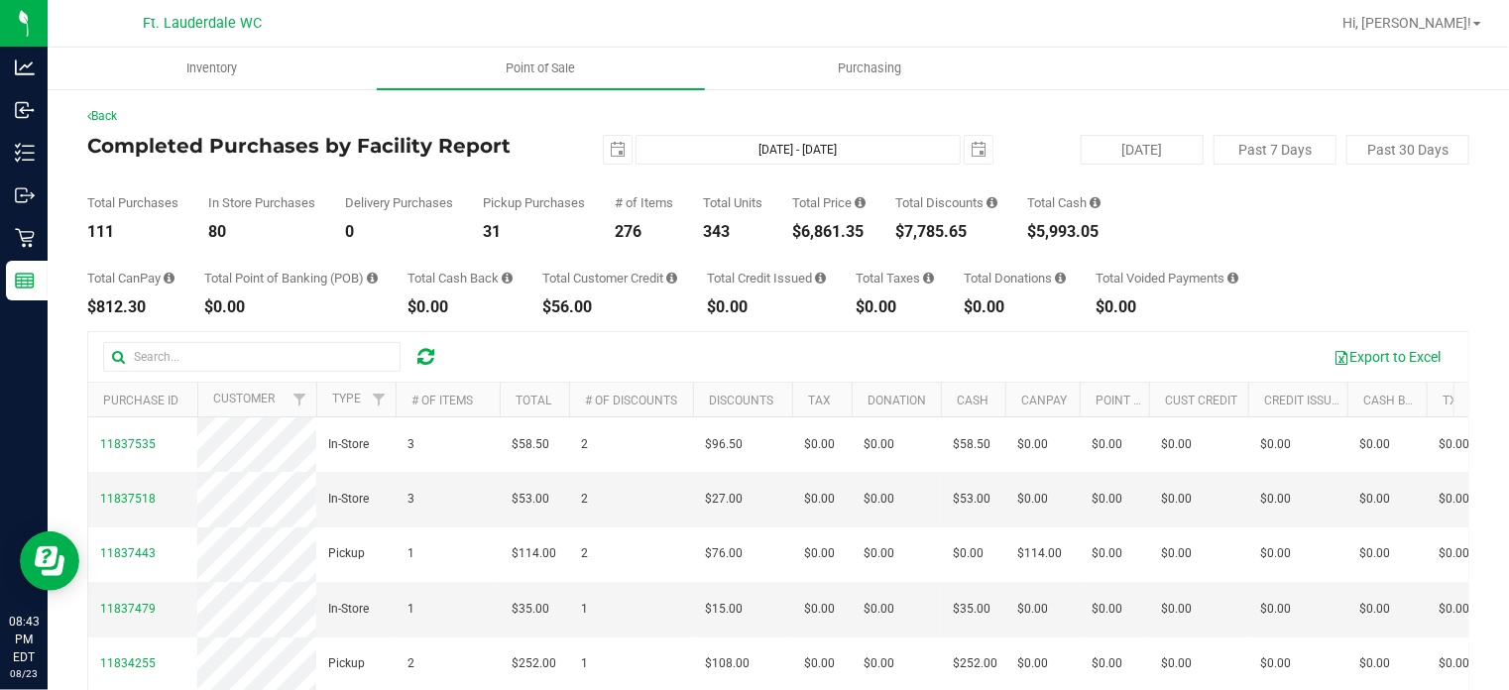
drag, startPoint x: 806, startPoint y: 232, endPoint x: 872, endPoint y: 239, distance: 66.8
click at [865, 239] on div "$6,861.35" at bounding box center [828, 232] width 73 height 16
copy div "6,861.35"
click at [912, 209] on div "Total Discounts" at bounding box center [946, 202] width 102 height 13
drag, startPoint x: 911, startPoint y: 226, endPoint x: 985, endPoint y: 232, distance: 74.6
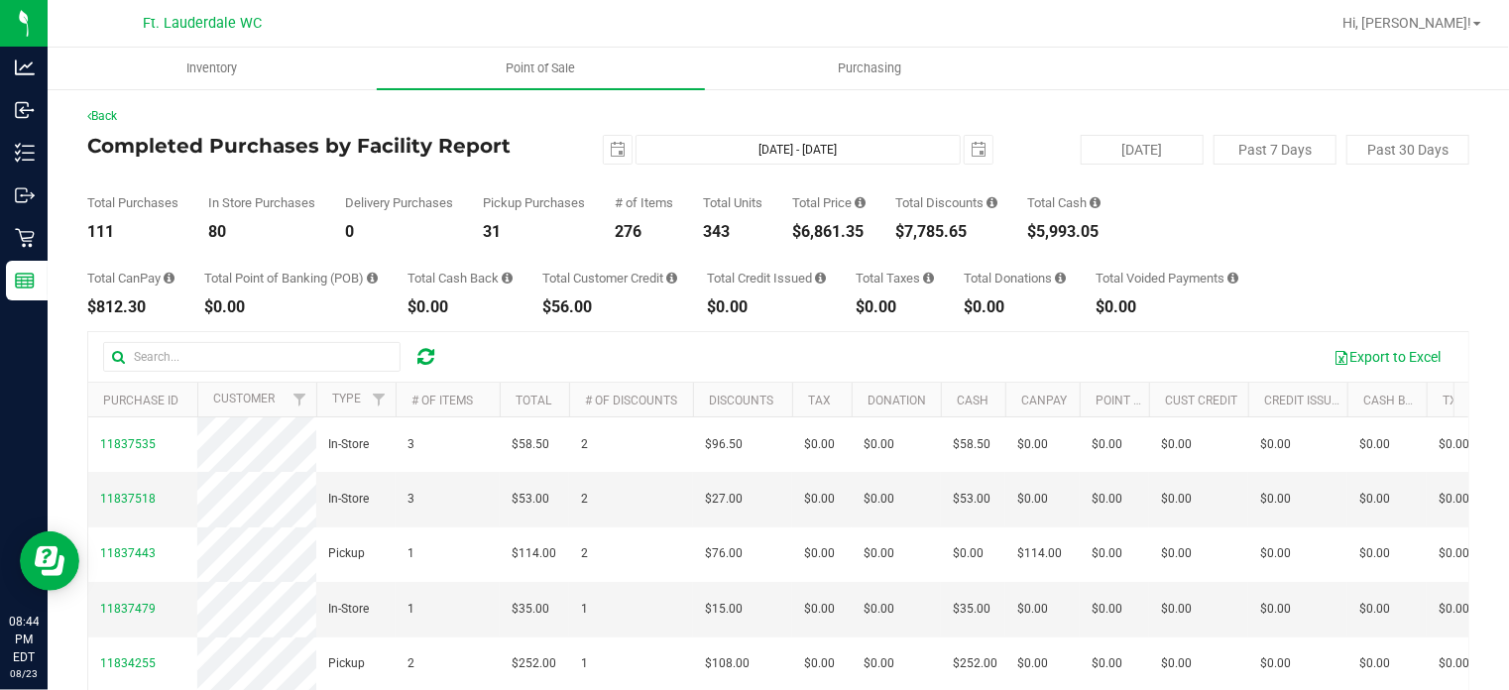
click at [985, 232] on div "$7,785.65" at bounding box center [946, 232] width 102 height 16
copy div "7,785.65"
click at [610, 146] on span "select" at bounding box center [618, 150] width 16 height 16
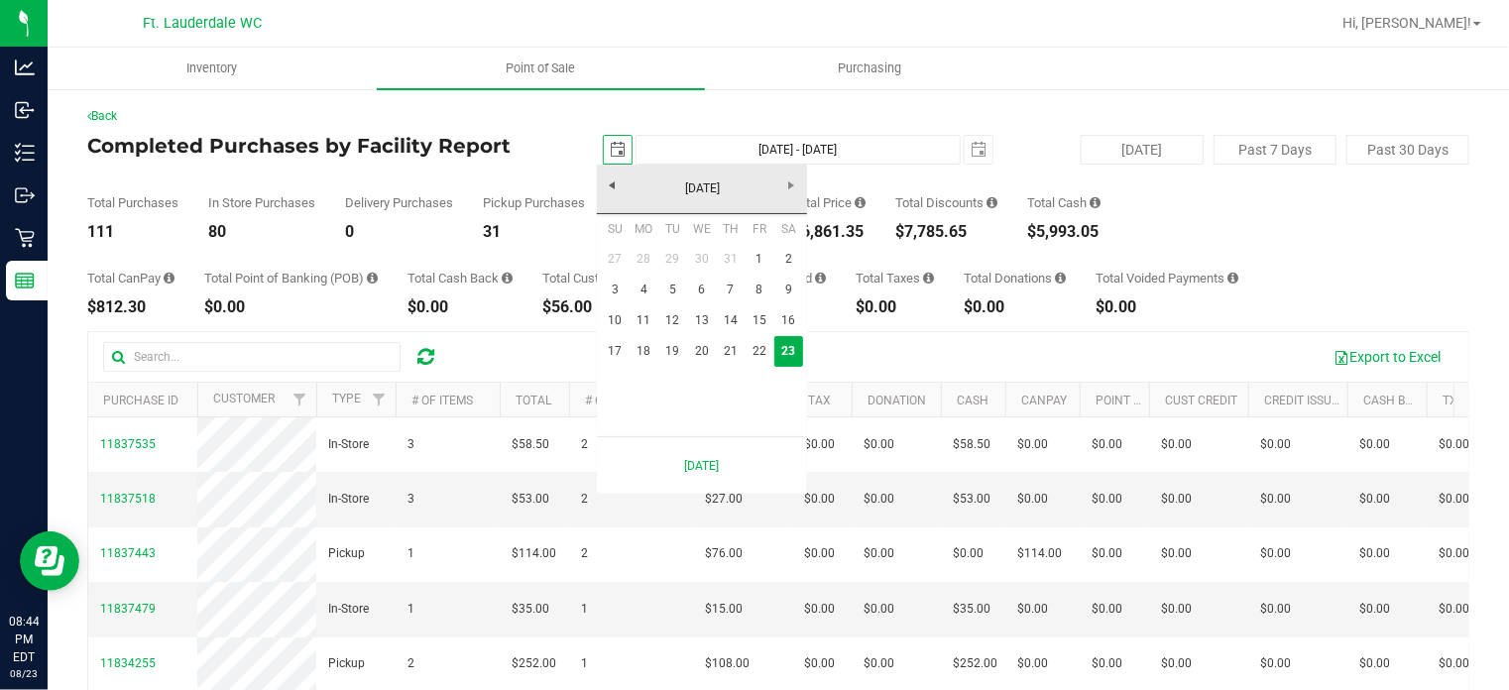
scroll to position [0, 49]
click at [615, 357] on link "17" at bounding box center [615, 351] width 29 height 31
type input "[DATE]"
type input "[DATE] - [DATE]"
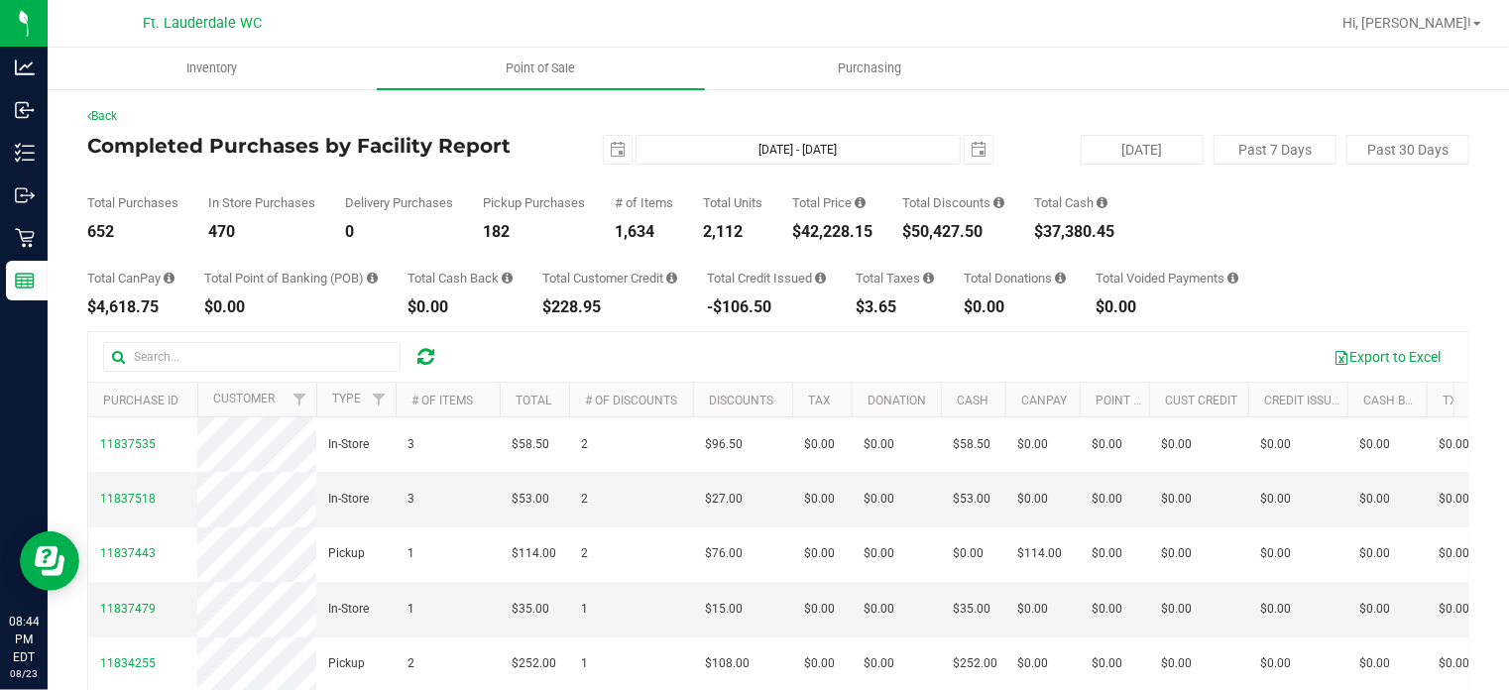
drag, startPoint x: 803, startPoint y: 233, endPoint x: 874, endPoint y: 241, distance: 71.8
click at [872, 240] on div "$42,228.15" at bounding box center [832, 232] width 80 height 16
copy div "42,228.15"
click at [619, 155] on span "select" at bounding box center [618, 150] width 28 height 28
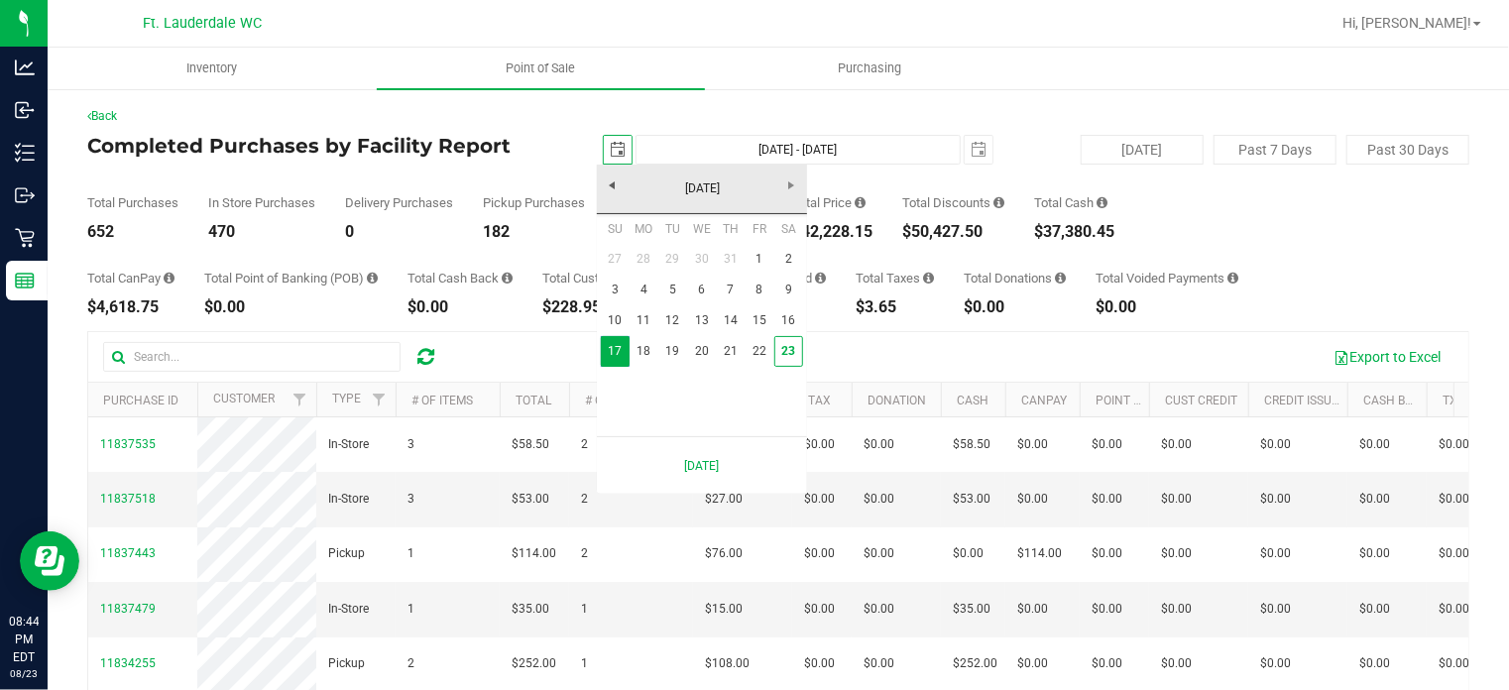
scroll to position [0, 49]
click at [761, 265] on link "1" at bounding box center [759, 259] width 29 height 31
type input "[DATE]"
type input "[DATE] - [DATE]"
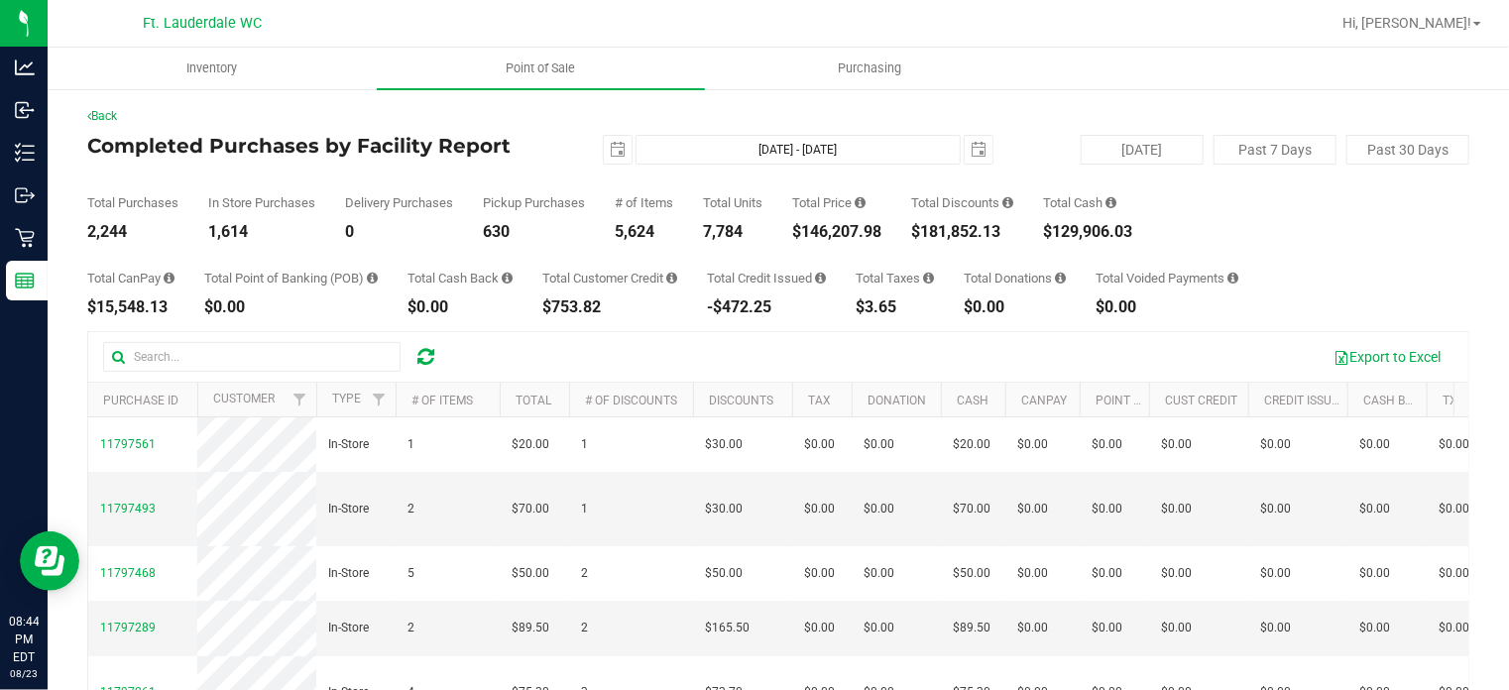
drag, startPoint x: 810, startPoint y: 234, endPoint x: 898, endPoint y: 229, distance: 88.4
click at [898, 229] on div "Total Purchases 2,244 In Store Purchases 1,614 Delivery Purchases 0 Pickup Purc…" at bounding box center [778, 202] width 1382 height 75
copy div "146,207.98"
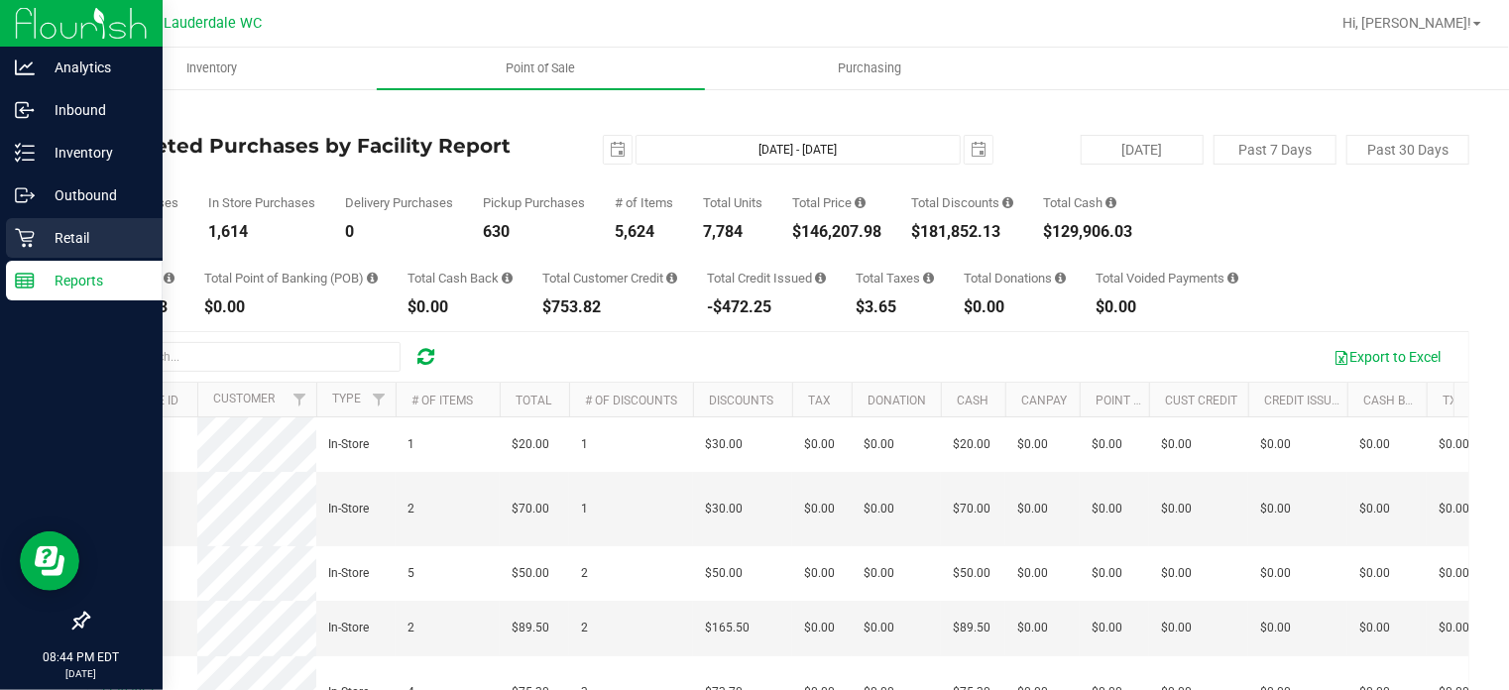
click at [34, 222] on div "Retail" at bounding box center [84, 238] width 157 height 40
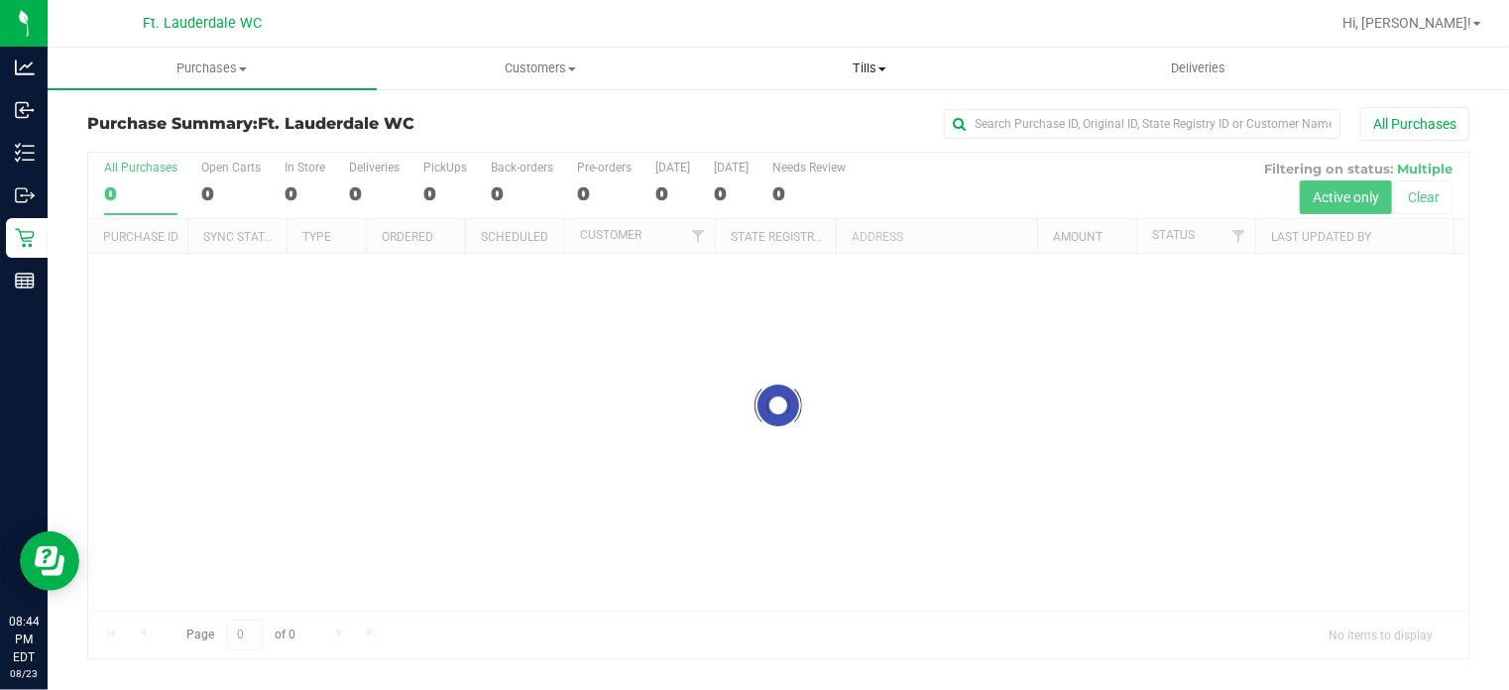
click at [874, 77] on uib-tab-heading "Tills Manage tills Reconcile e-payments" at bounding box center [869, 69] width 327 height 40
click at [860, 137] on span "Reconcile e-payments" at bounding box center [803, 143] width 197 height 17
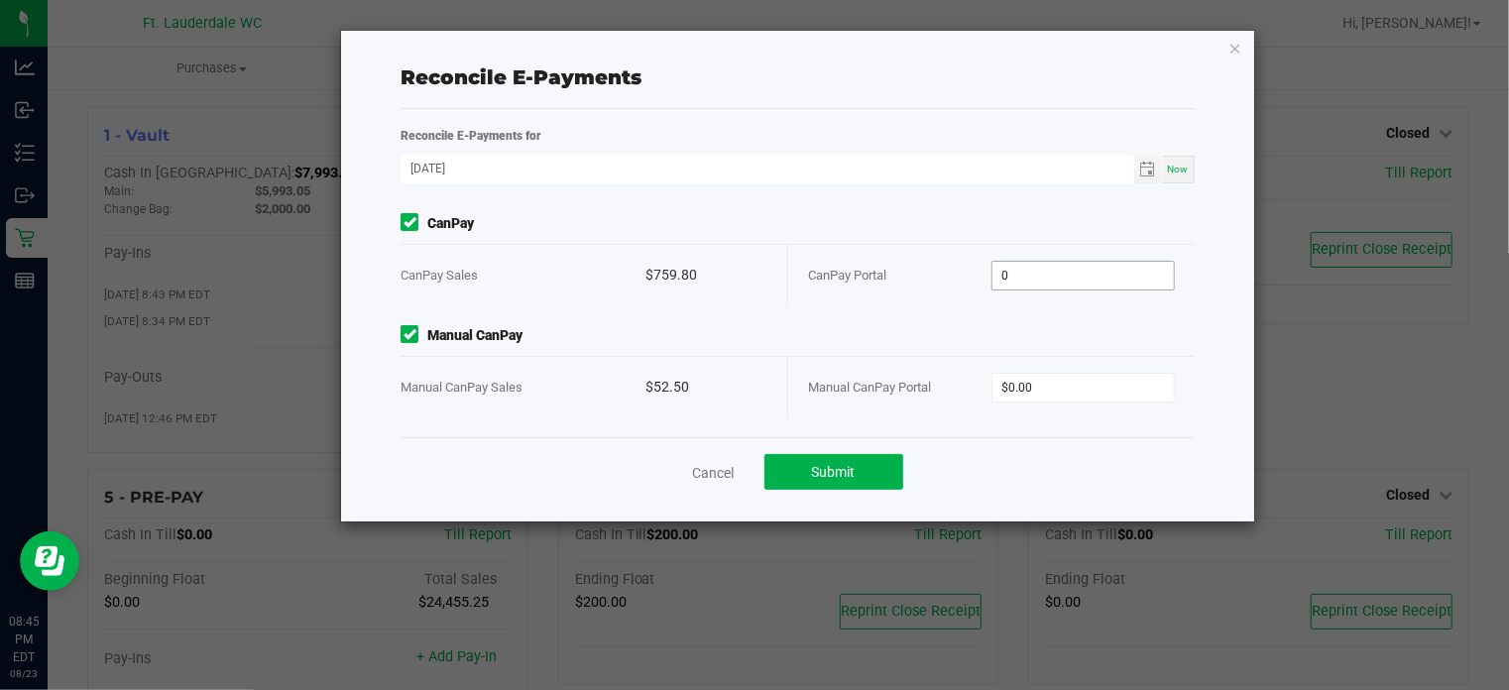
click at [1075, 267] on input "0" at bounding box center [1082, 276] width 181 height 28
type input "$759.80"
type input "$52.50"
click at [844, 484] on button "Submit" at bounding box center [833, 472] width 139 height 36
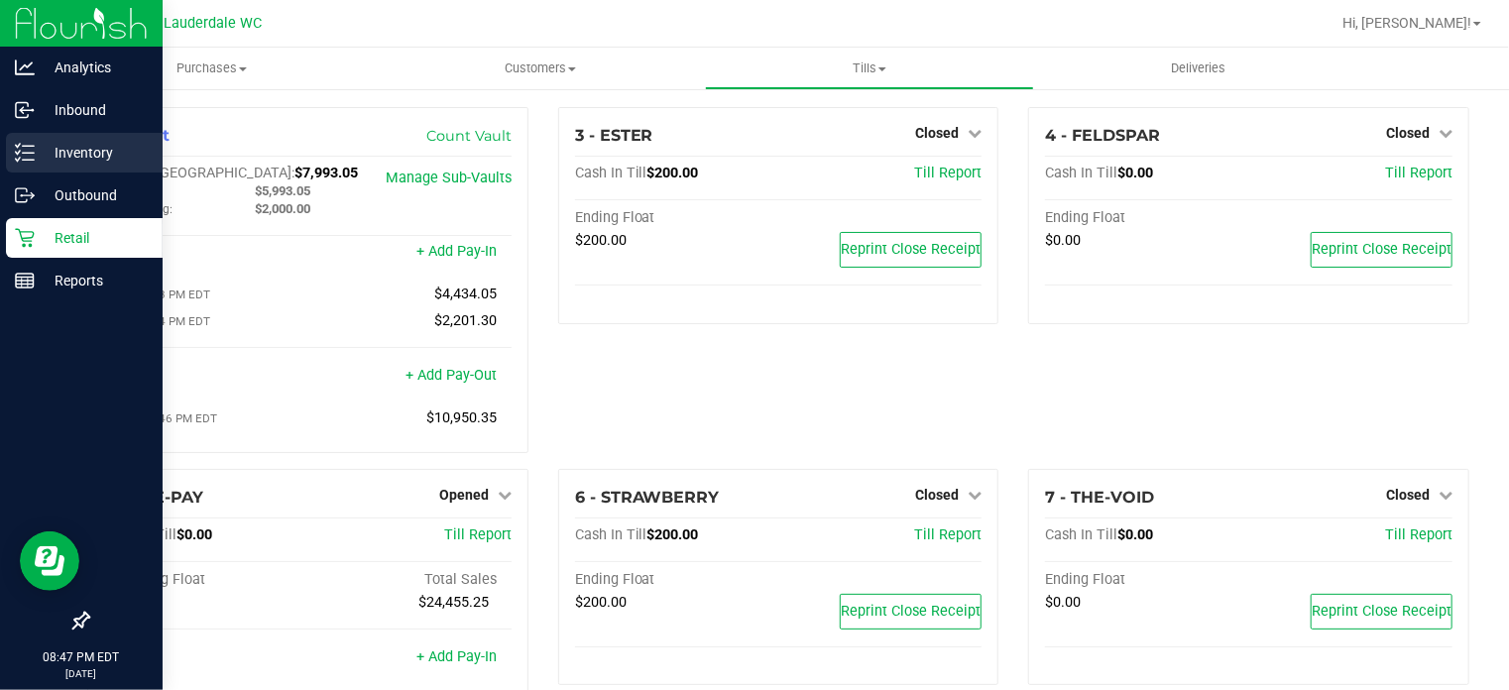
click at [26, 135] on div "Inventory" at bounding box center [84, 153] width 157 height 40
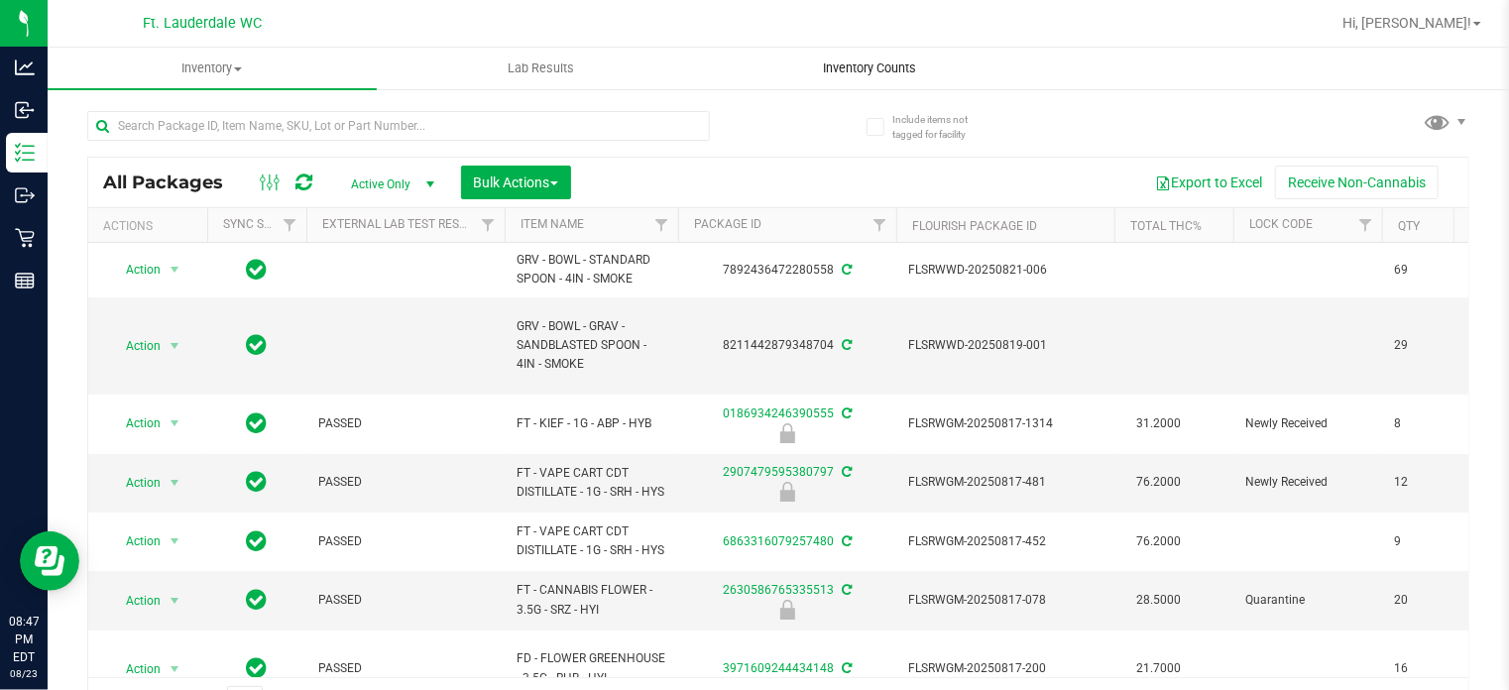
click at [853, 62] on span "Inventory Counts" at bounding box center [869, 68] width 147 height 18
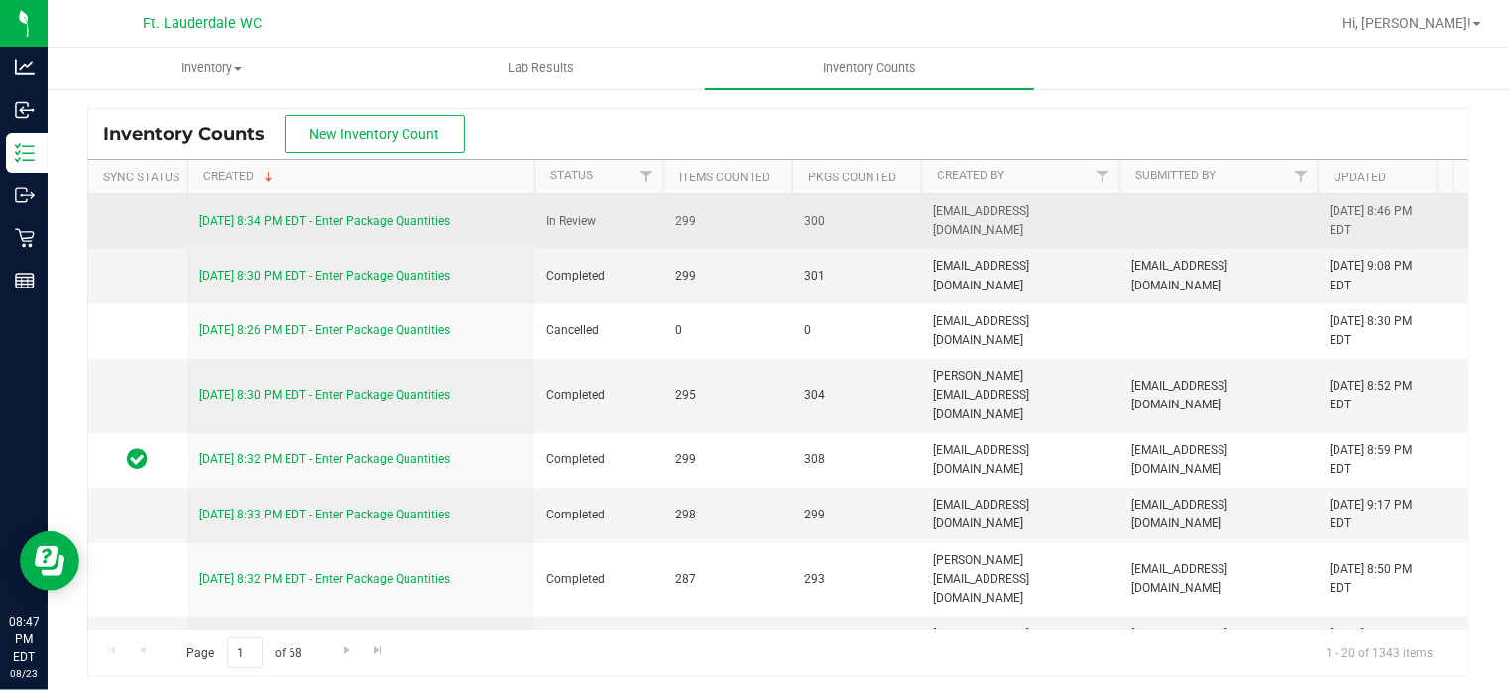
click at [385, 224] on link "[DATE] 8:34 PM EDT - Enter Package Quantities" at bounding box center [324, 221] width 251 height 14
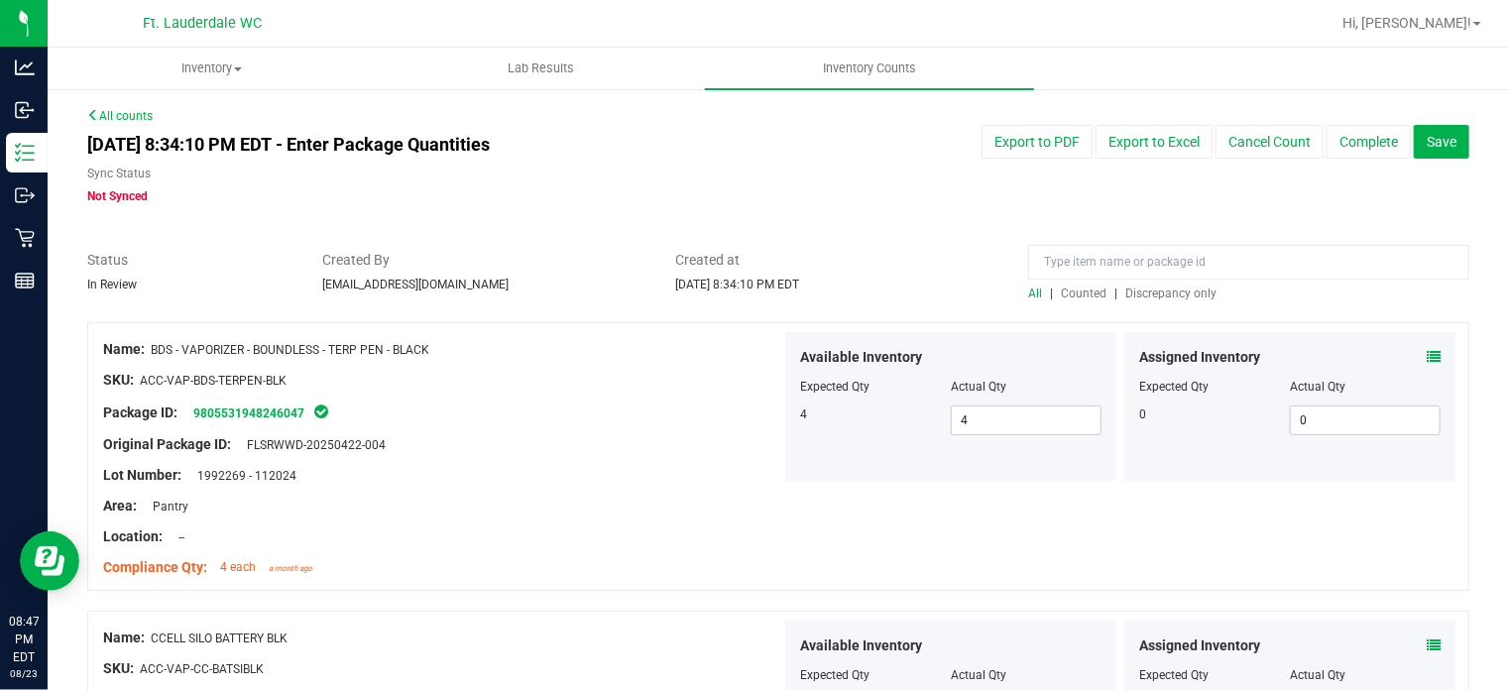
click at [1166, 294] on span "Discrepancy only" at bounding box center [1170, 293] width 91 height 14
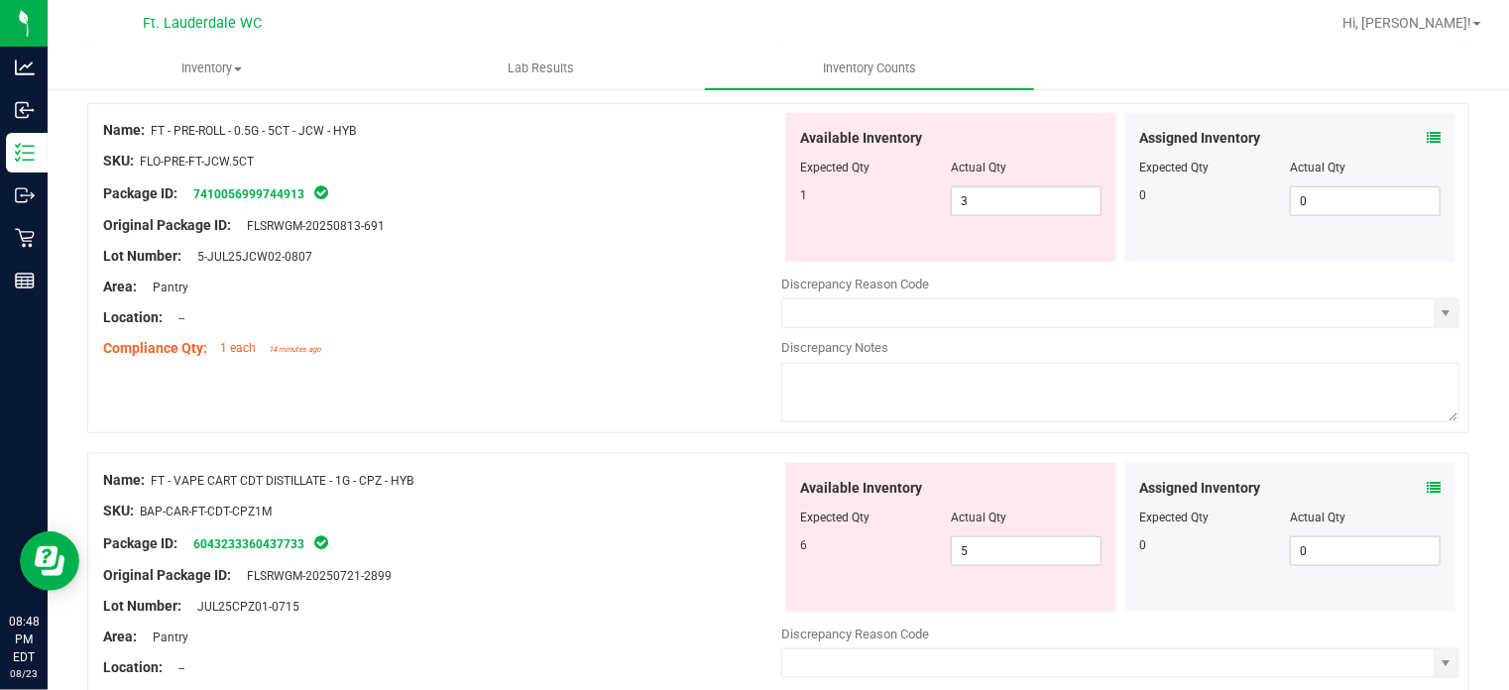
scroll to position [1023, 0]
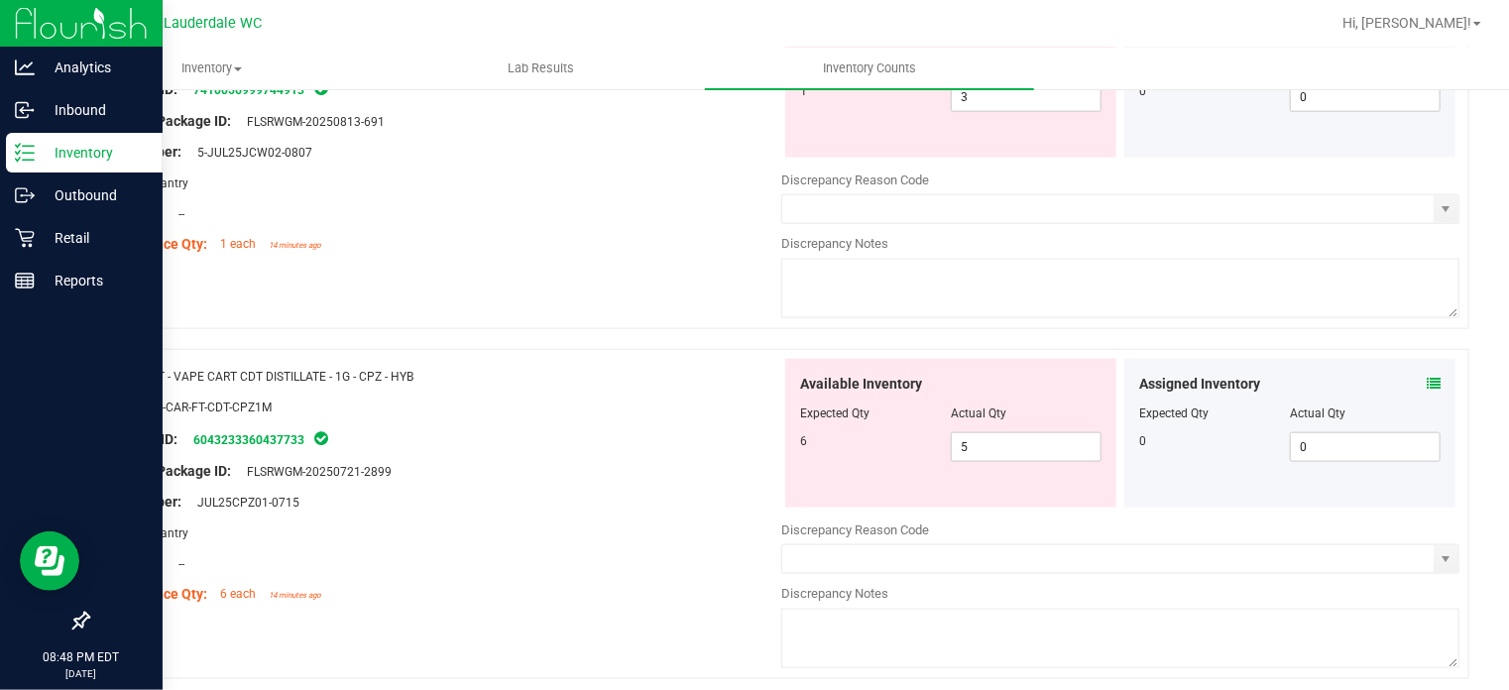
click at [32, 162] on icon at bounding box center [25, 153] width 20 height 20
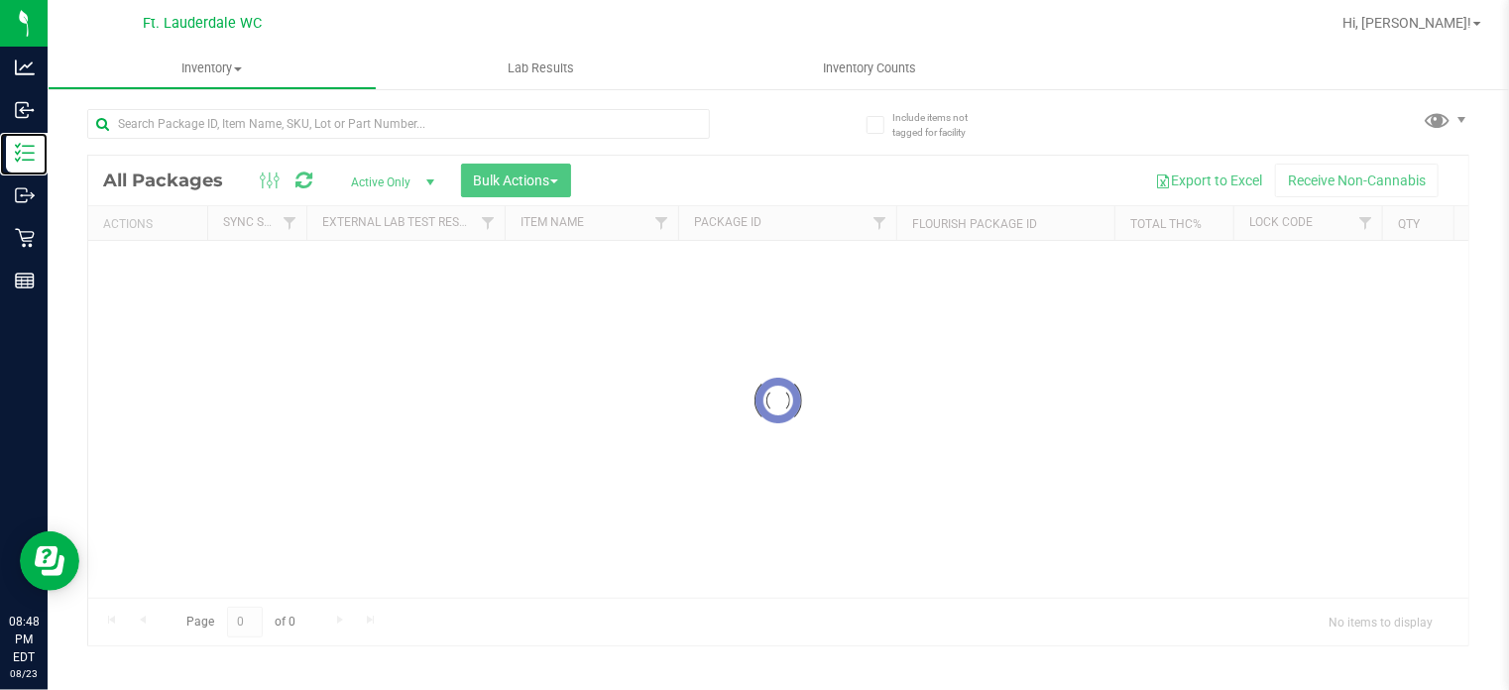
scroll to position [2, 0]
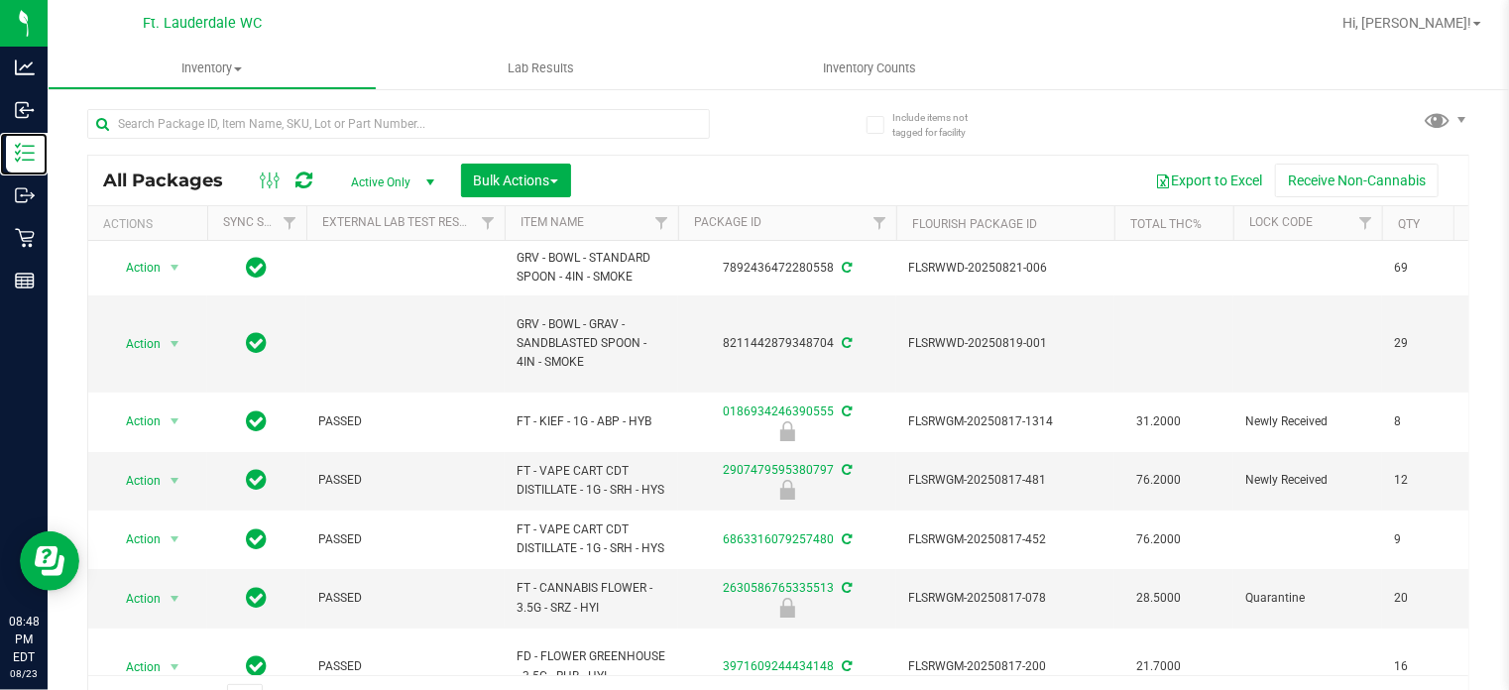
scroll to position [35, 0]
